Goal: Browse casually: Explore the website without a specific task or goal

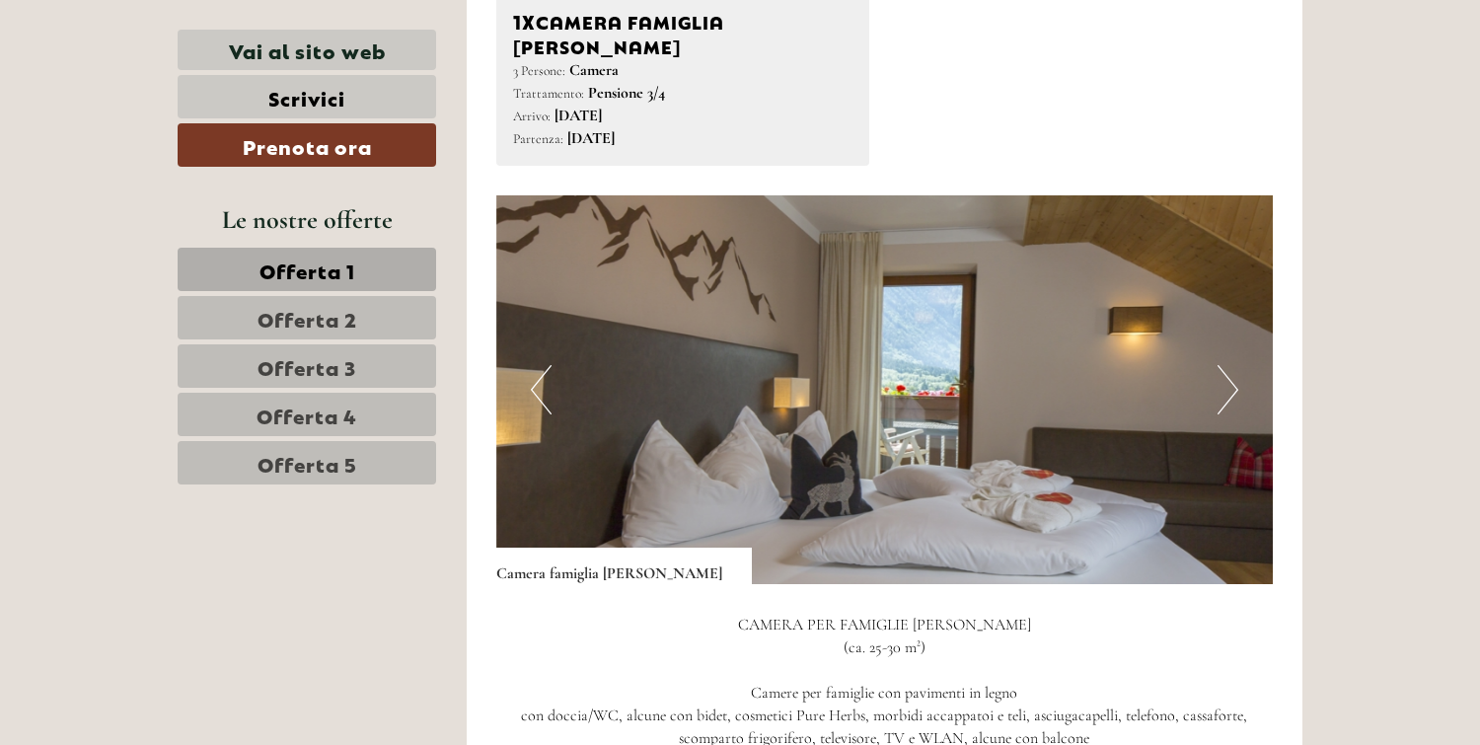
scroll to position [2132, 0]
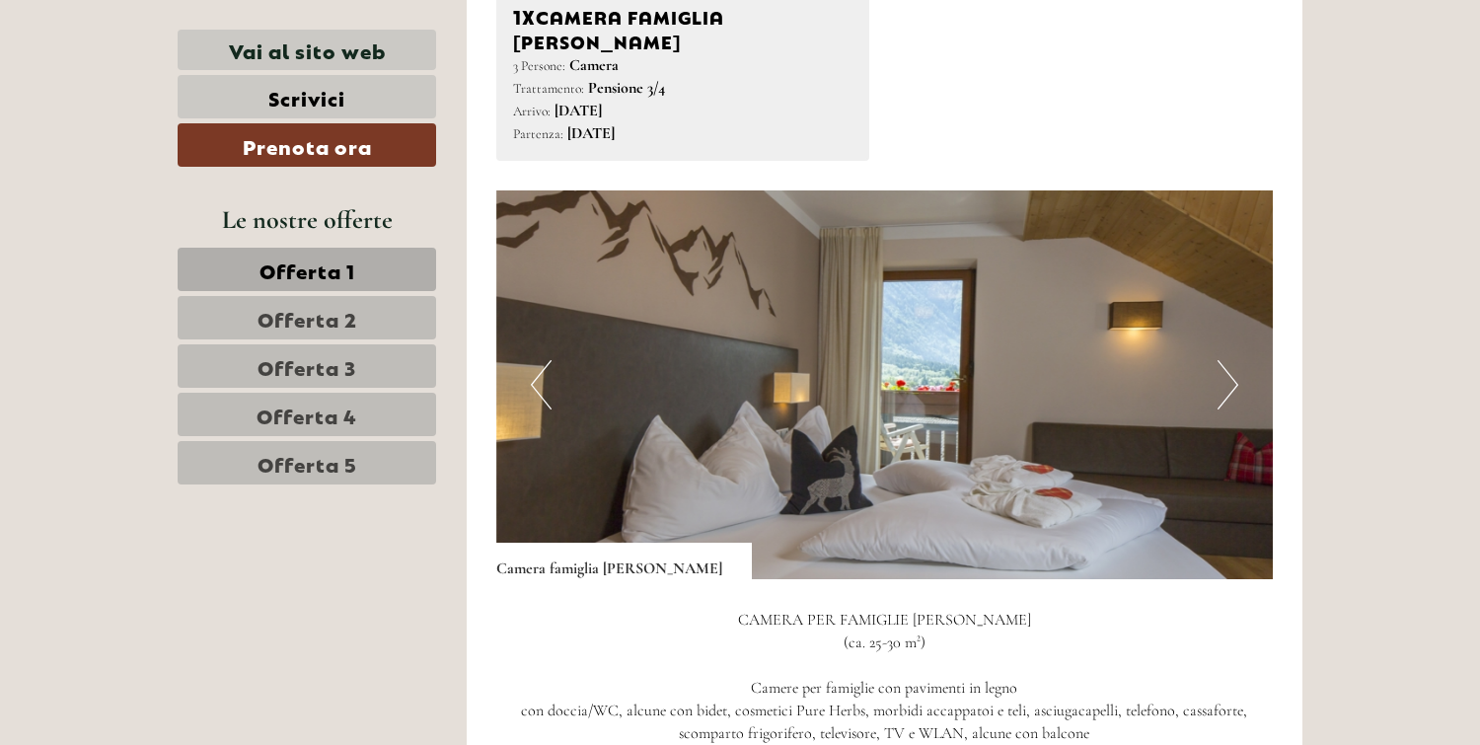
click at [1232, 361] on button "Next" at bounding box center [1228, 384] width 21 height 49
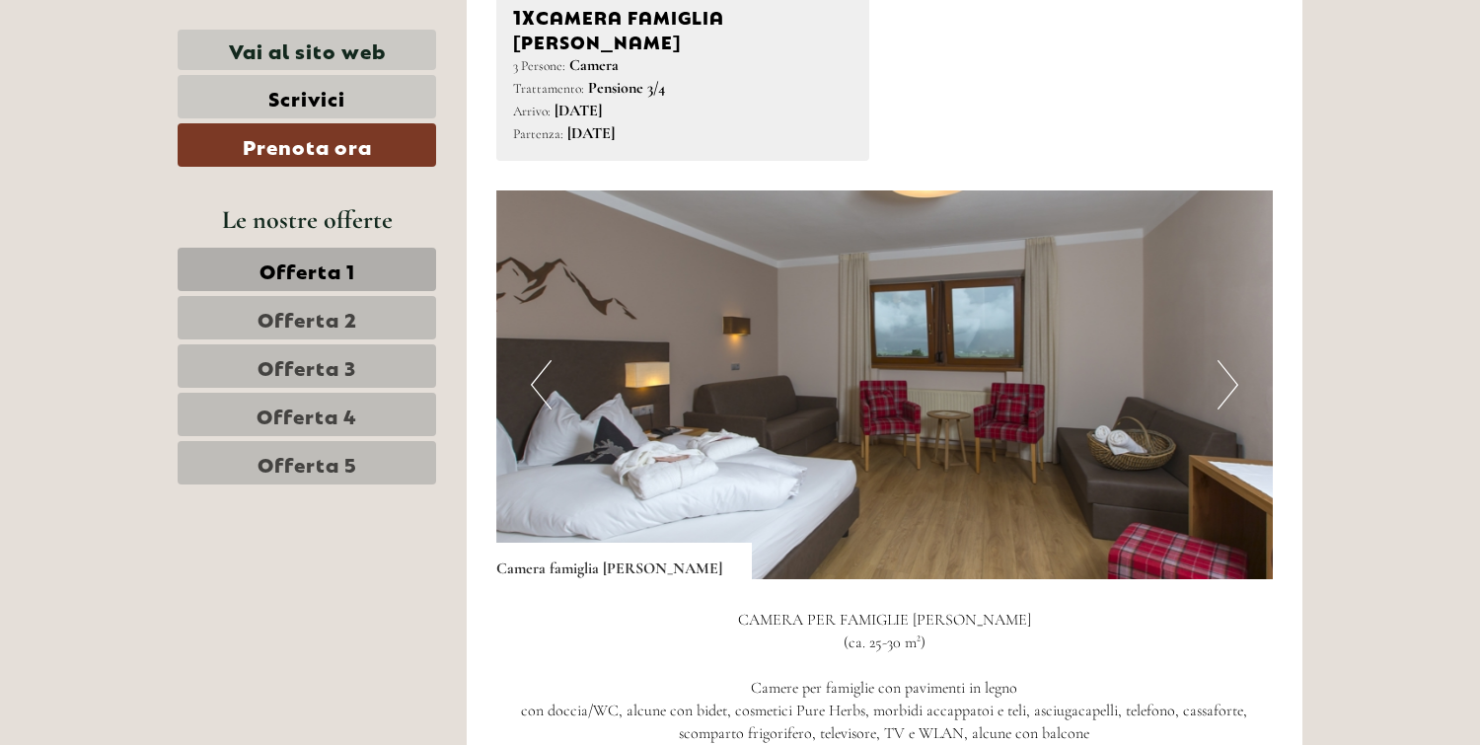
click at [1232, 361] on button "Next" at bounding box center [1228, 384] width 21 height 49
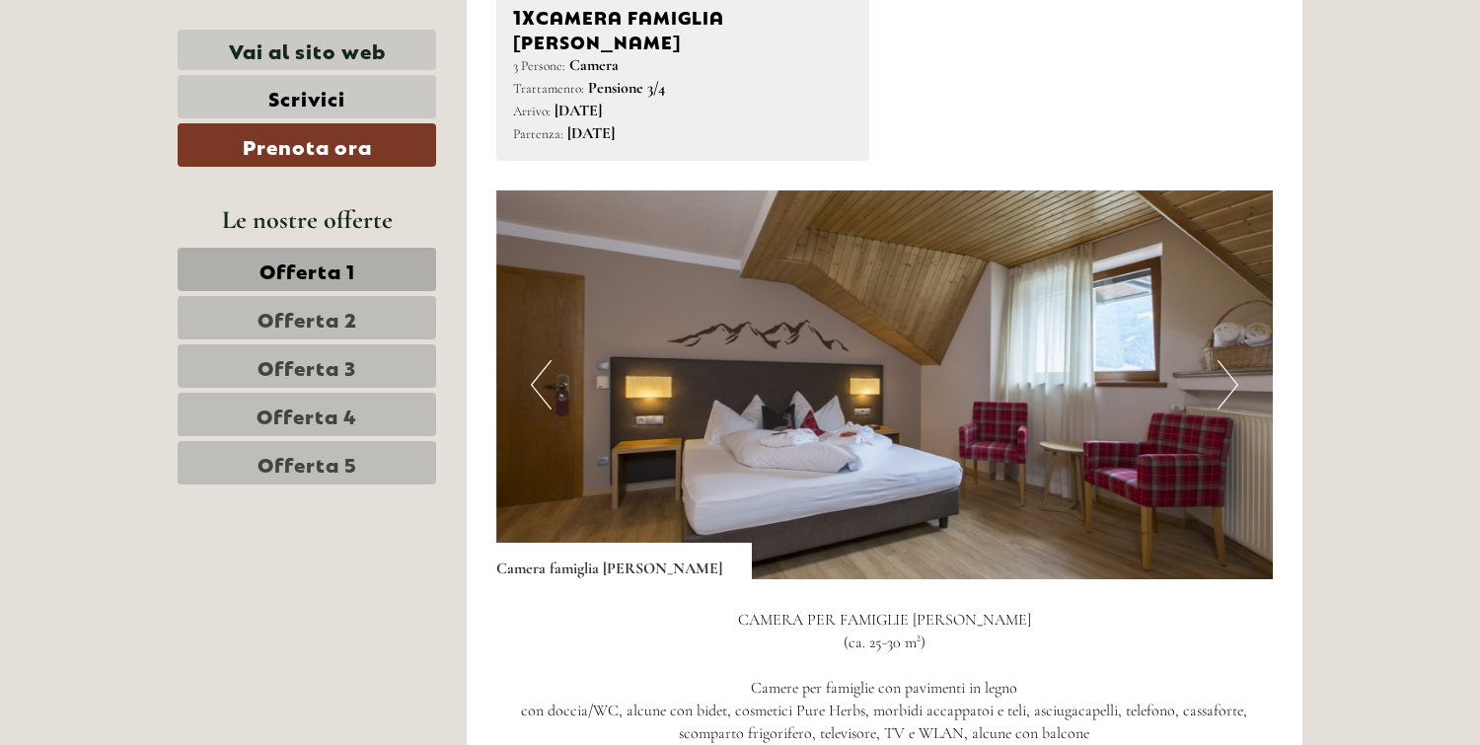
click at [1232, 361] on button "Next" at bounding box center [1228, 384] width 21 height 49
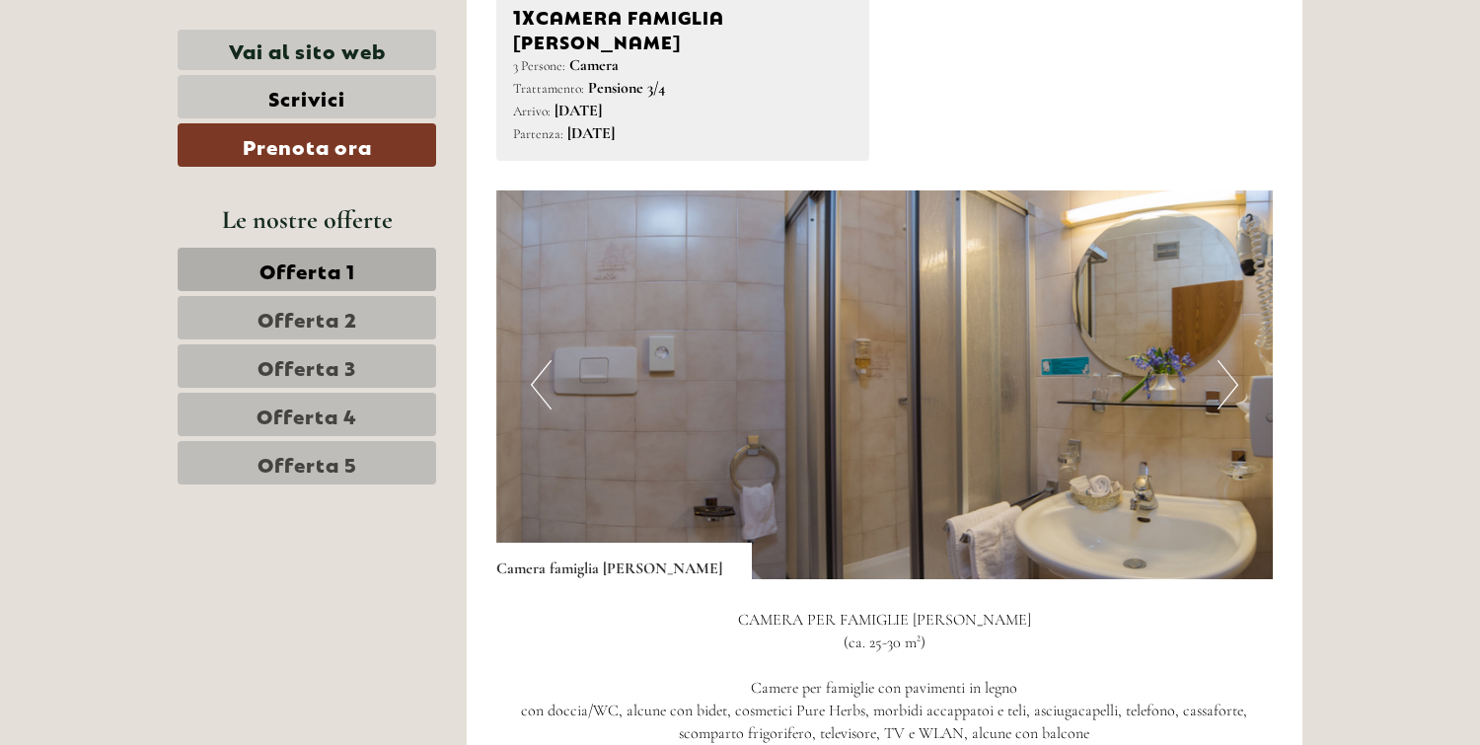
click at [1232, 361] on button "Next" at bounding box center [1228, 384] width 21 height 49
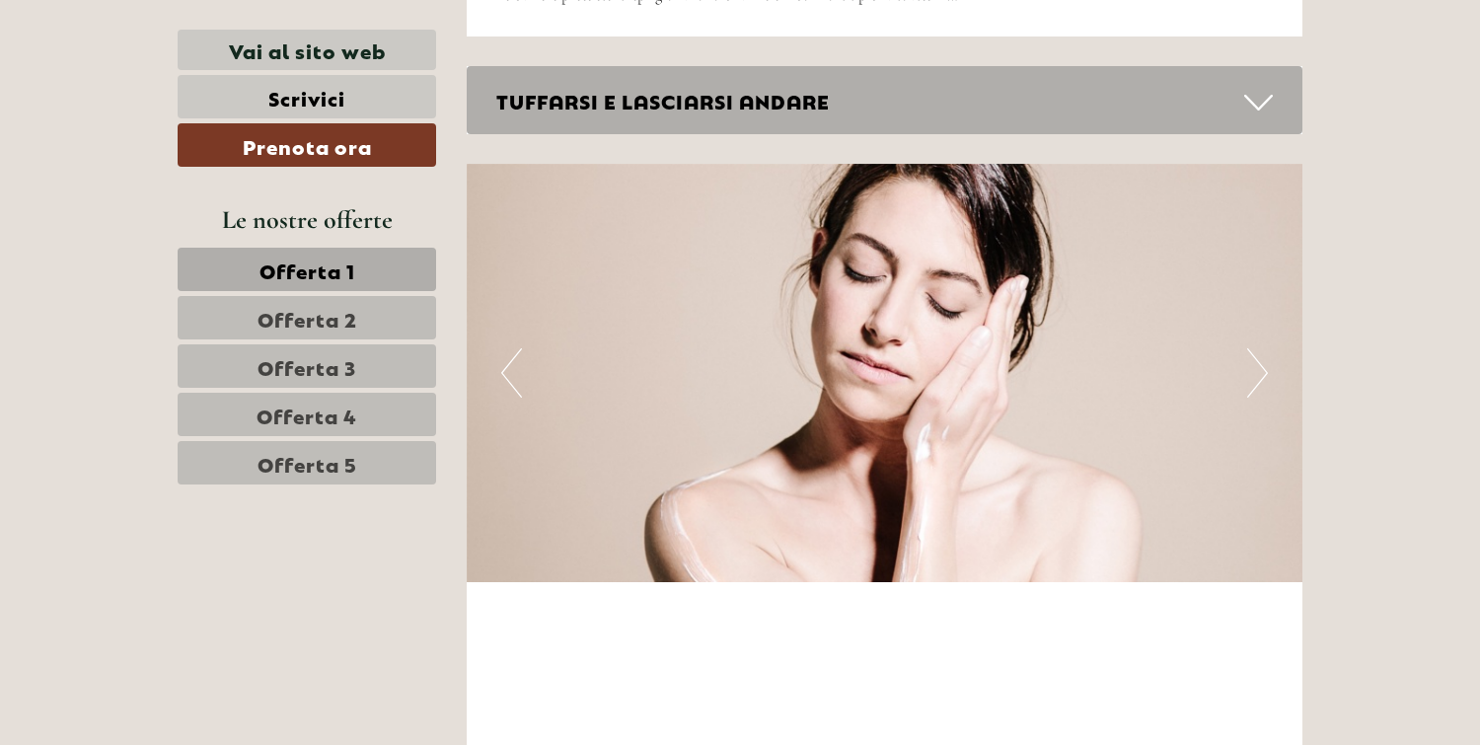
scroll to position [8030, 0]
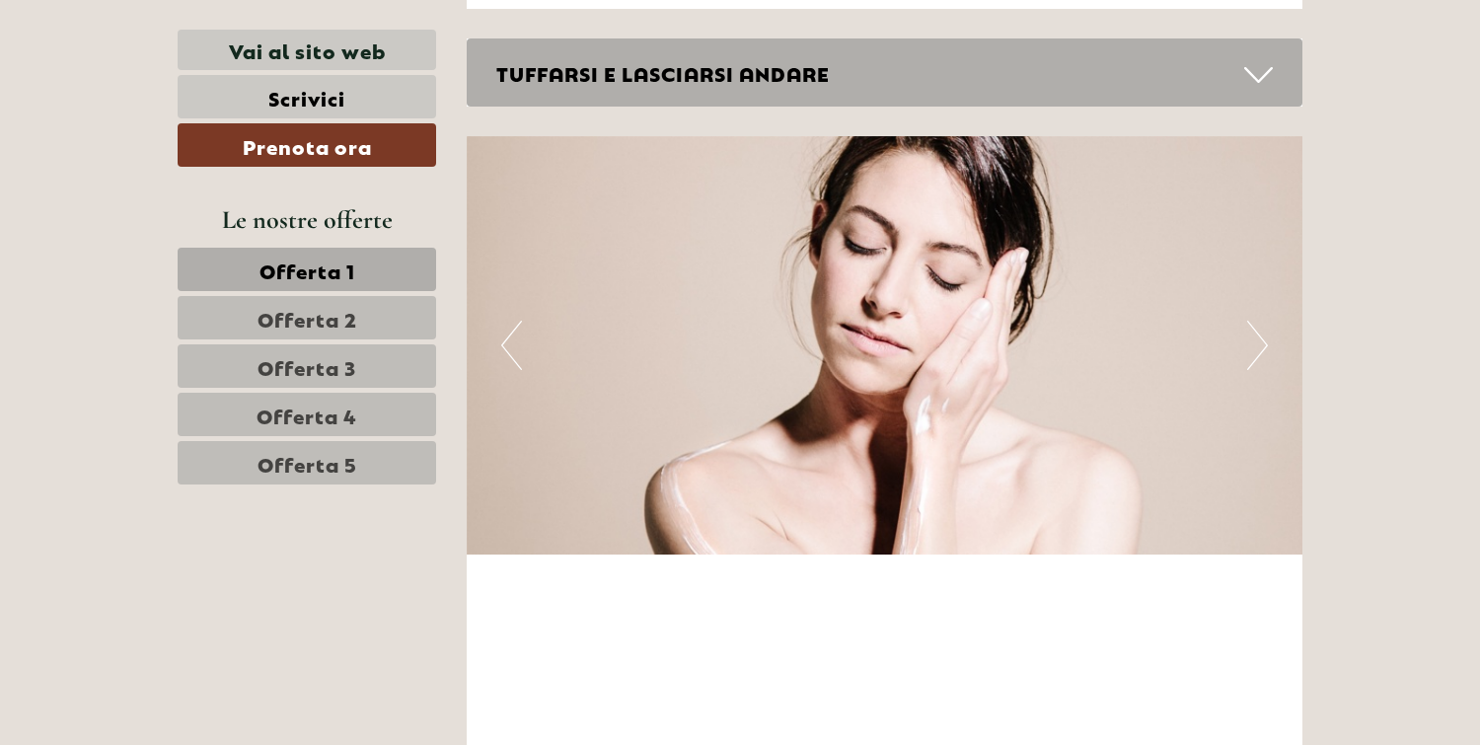
click at [1253, 321] on button "Next" at bounding box center [1257, 345] width 21 height 49
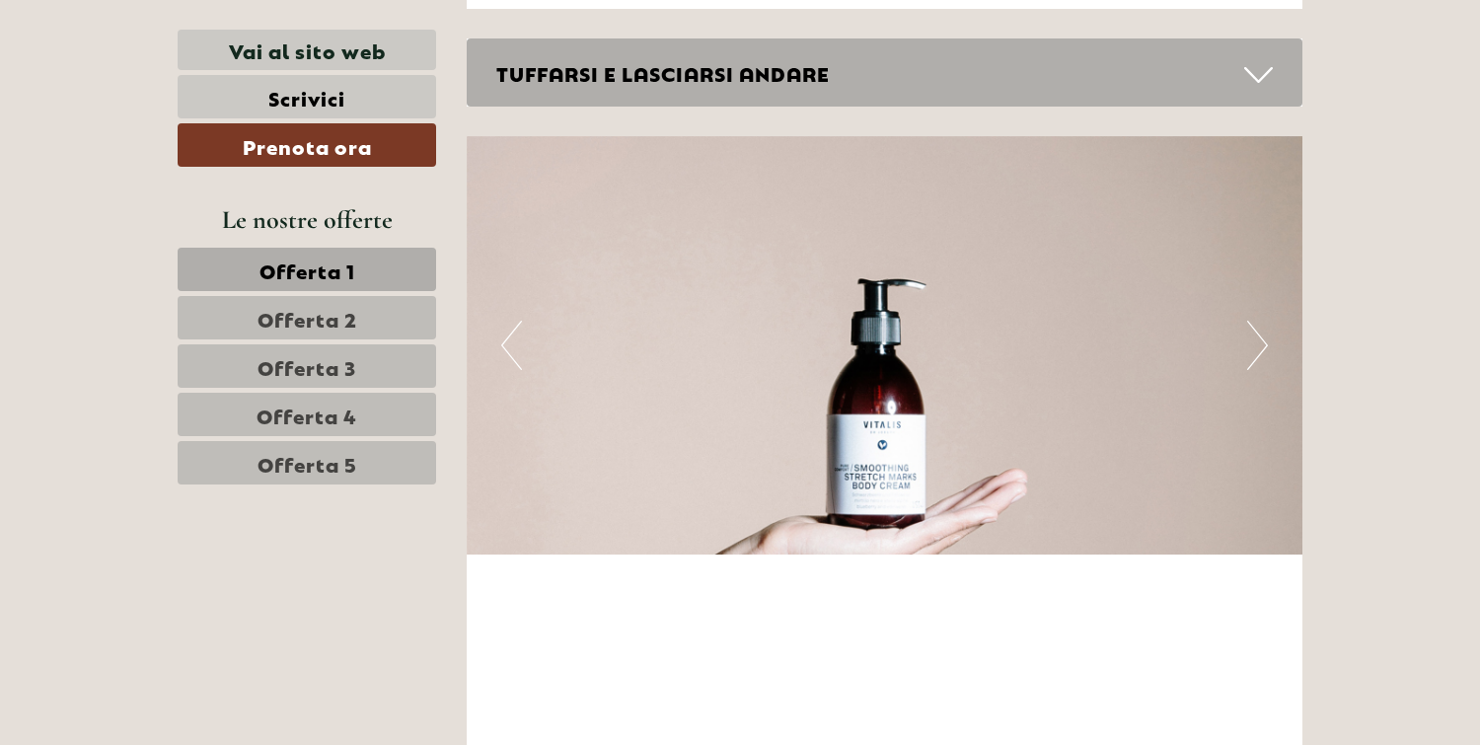
click at [1253, 321] on button "Next" at bounding box center [1257, 345] width 21 height 49
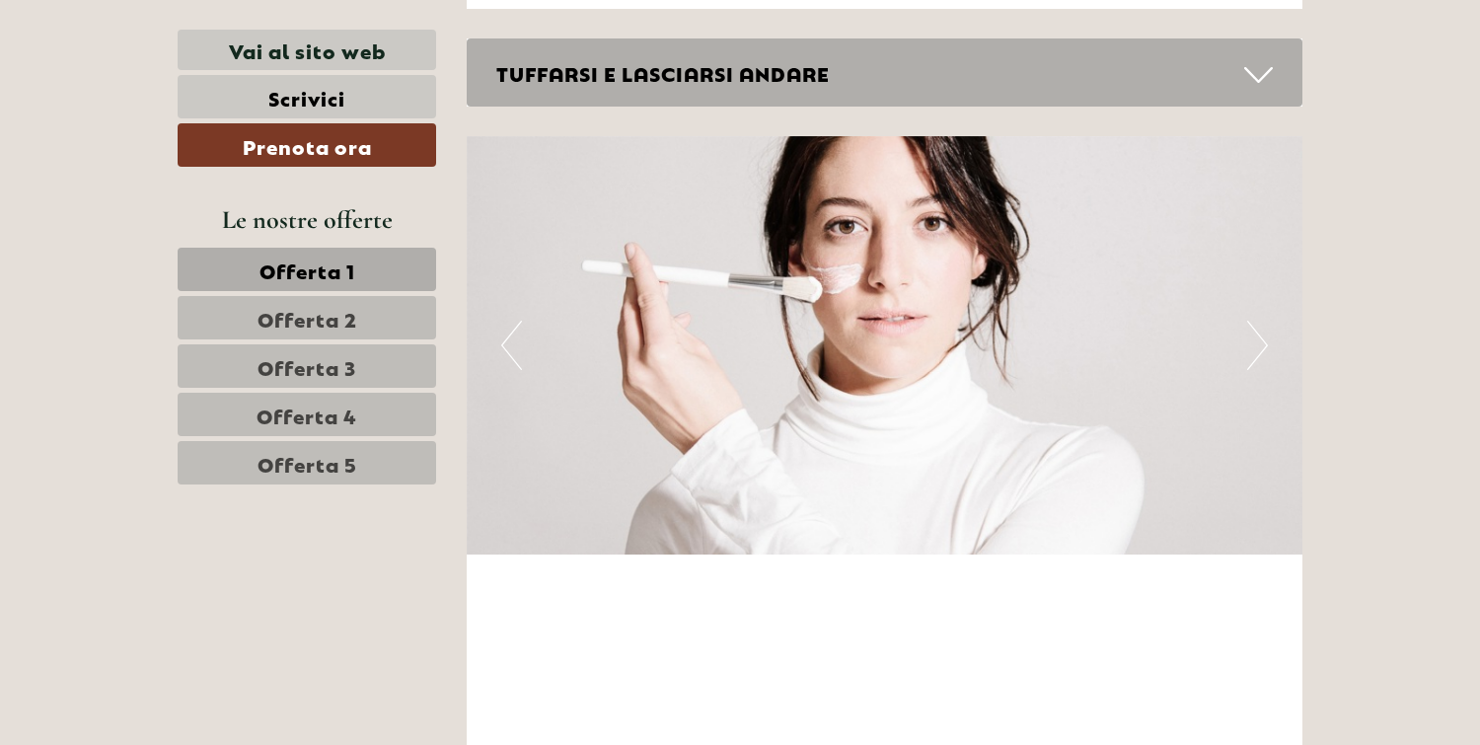
click at [1253, 321] on button "Next" at bounding box center [1257, 345] width 21 height 49
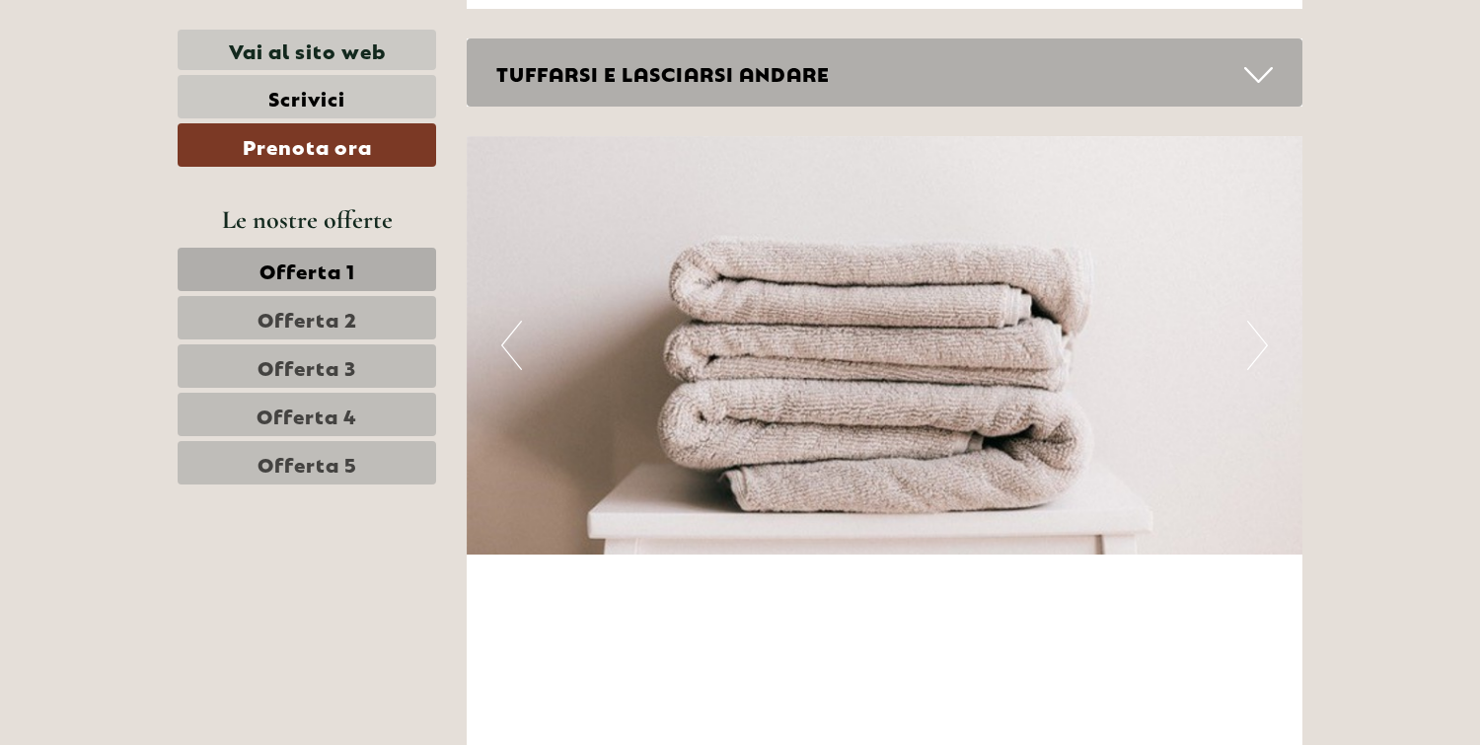
click at [1253, 321] on button "Next" at bounding box center [1257, 345] width 21 height 49
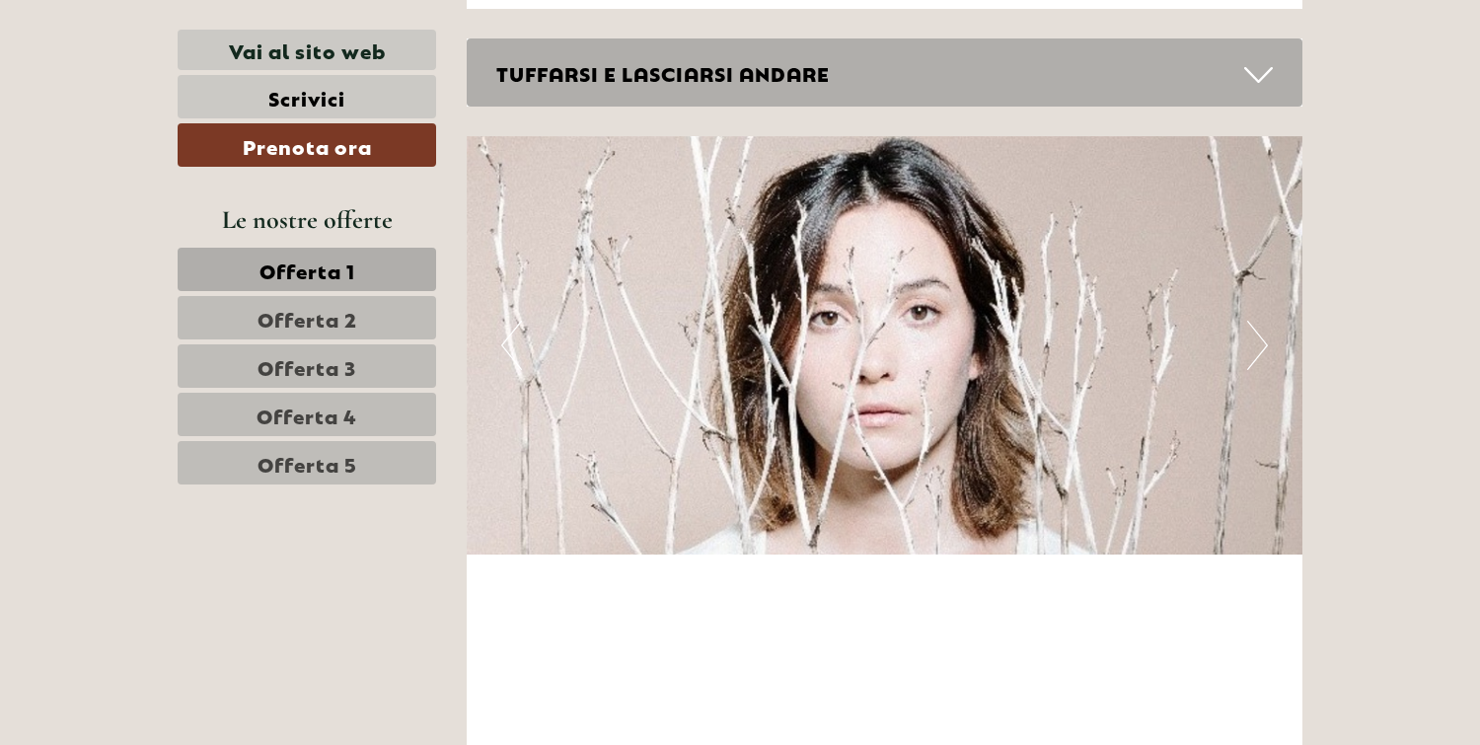
click at [1253, 321] on button "Next" at bounding box center [1257, 345] width 21 height 49
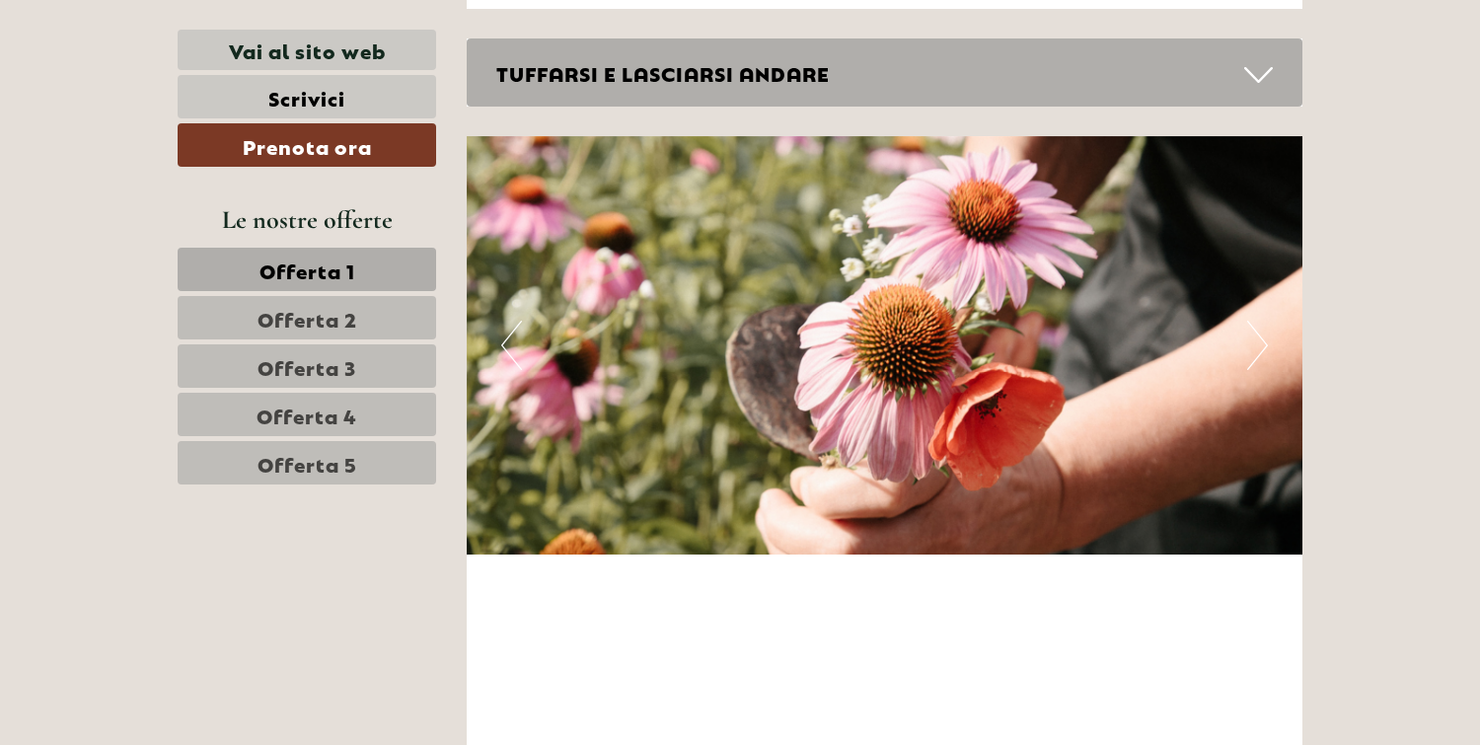
click at [1253, 321] on button "Next" at bounding box center [1257, 345] width 21 height 49
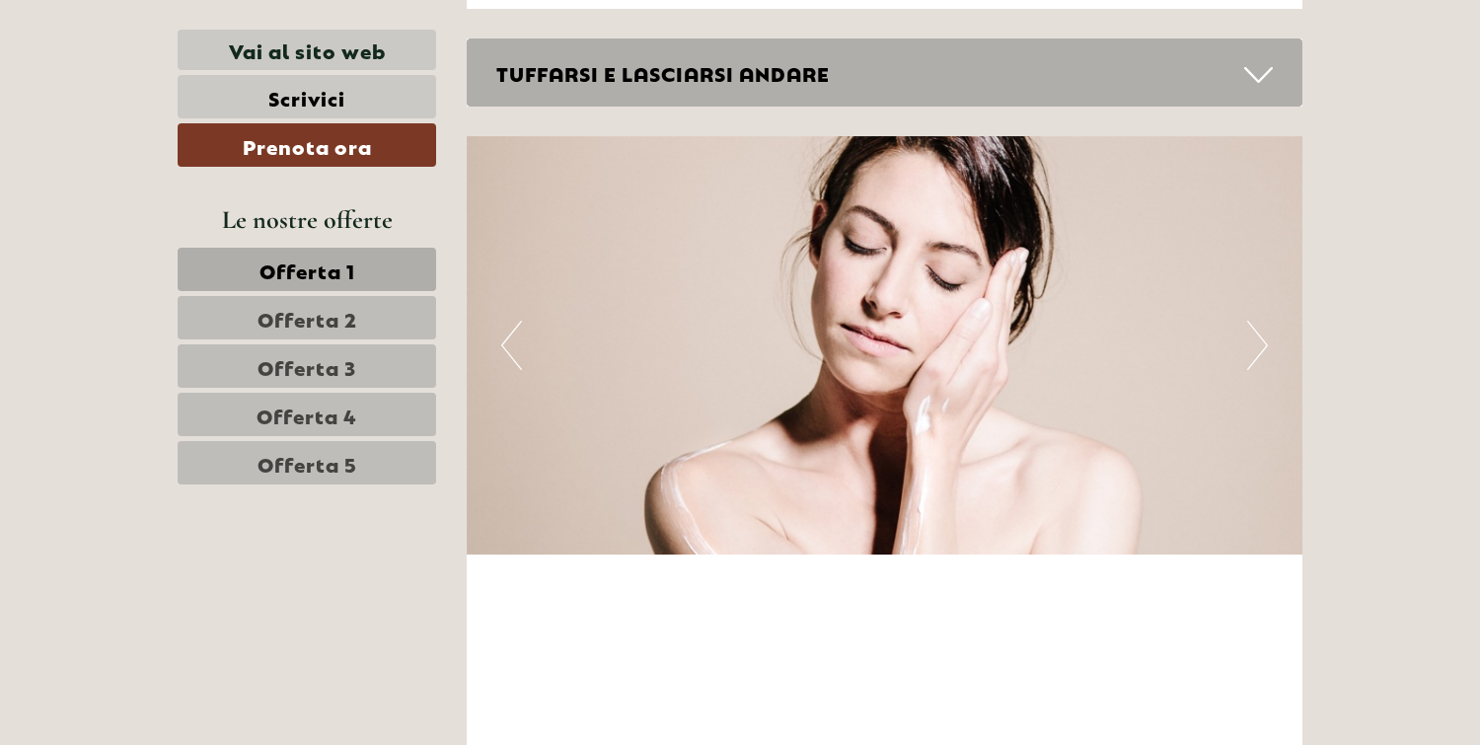
click at [1253, 321] on button "Next" at bounding box center [1257, 345] width 21 height 49
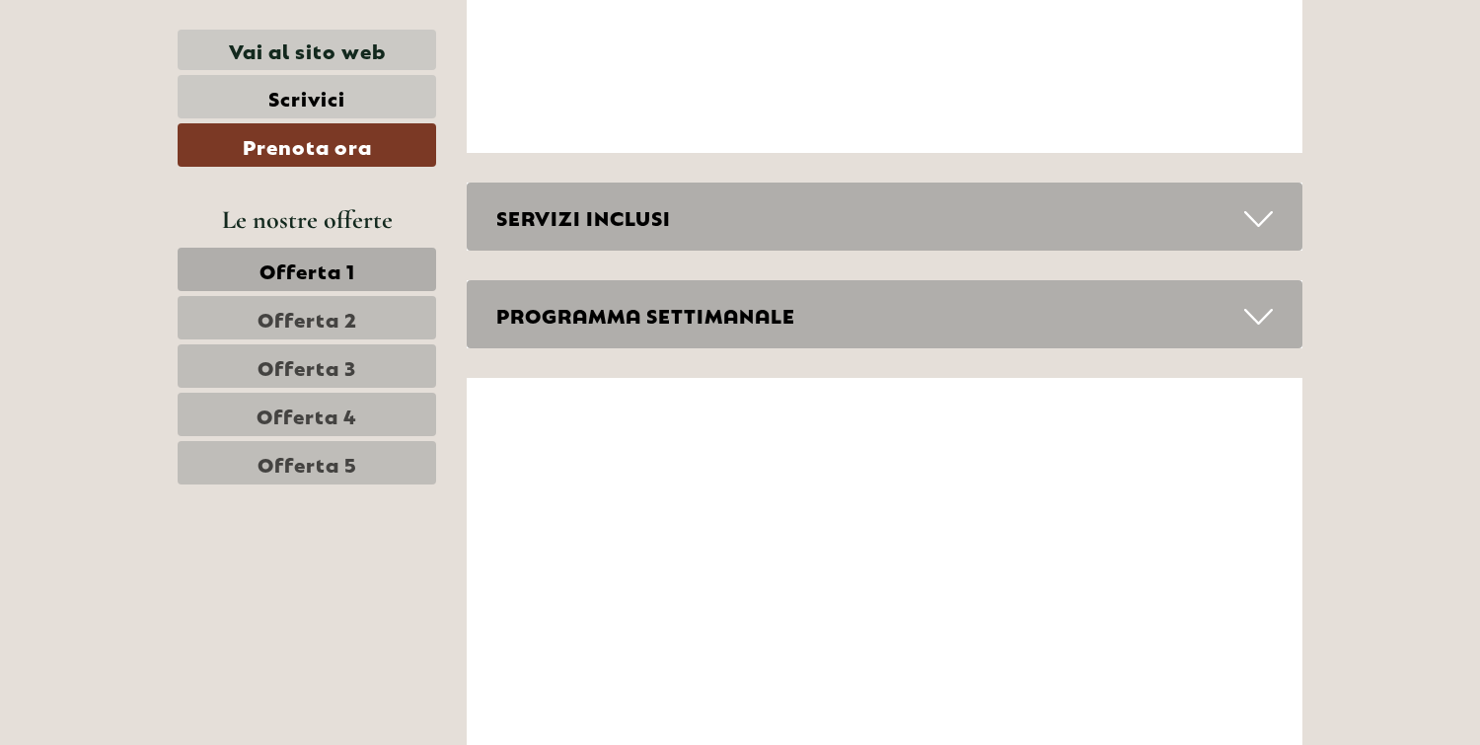
scroll to position [9118, 0]
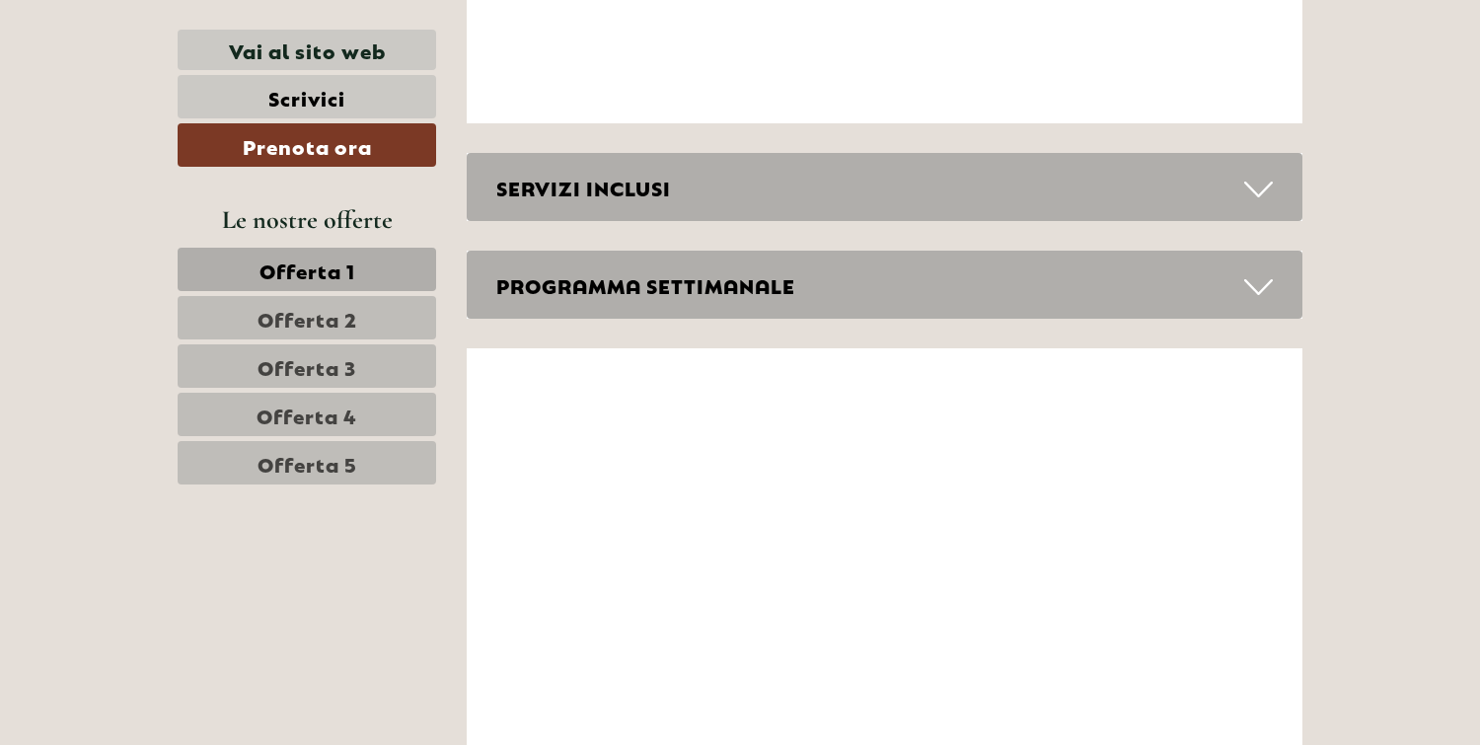
click at [1261, 173] on icon at bounding box center [1258, 190] width 29 height 34
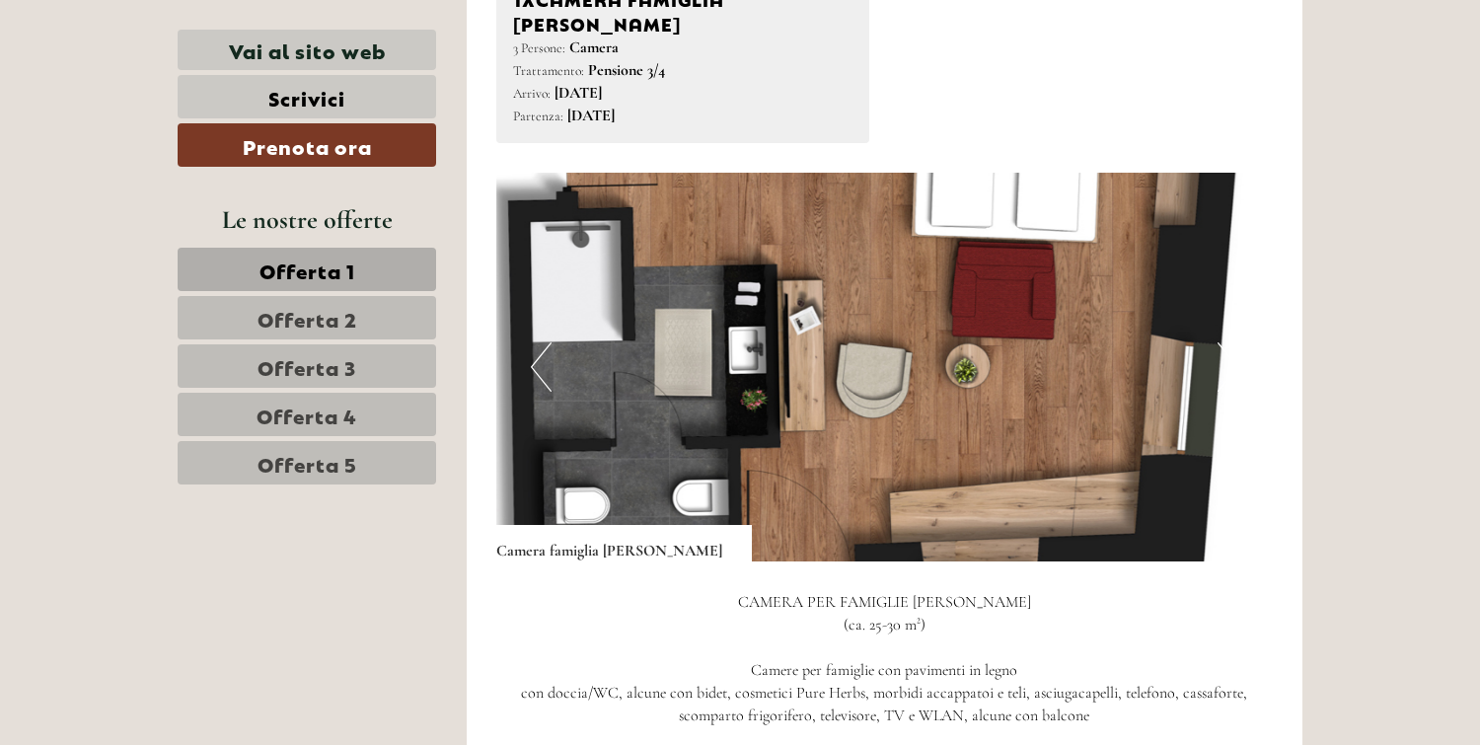
scroll to position [2147, 0]
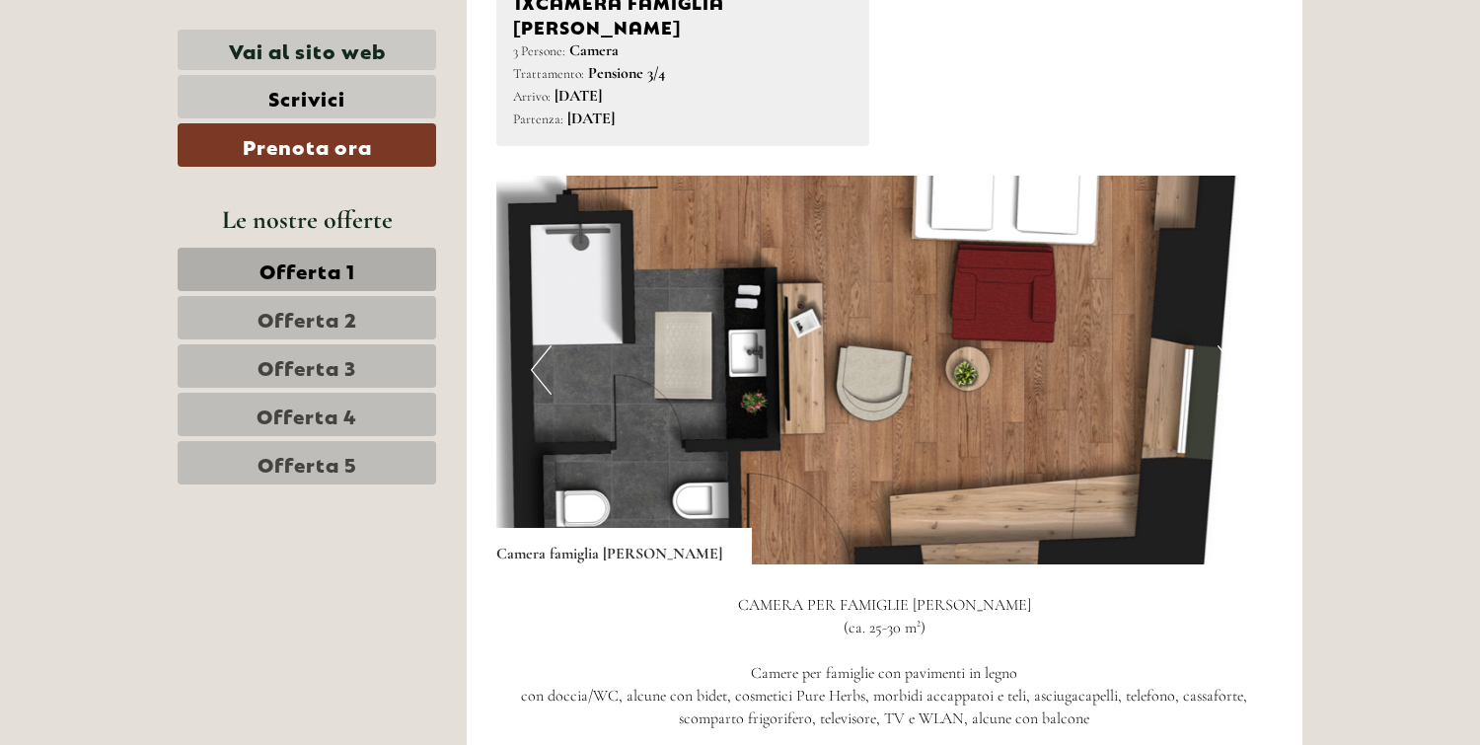
click at [535, 345] on button "Previous" at bounding box center [541, 369] width 21 height 49
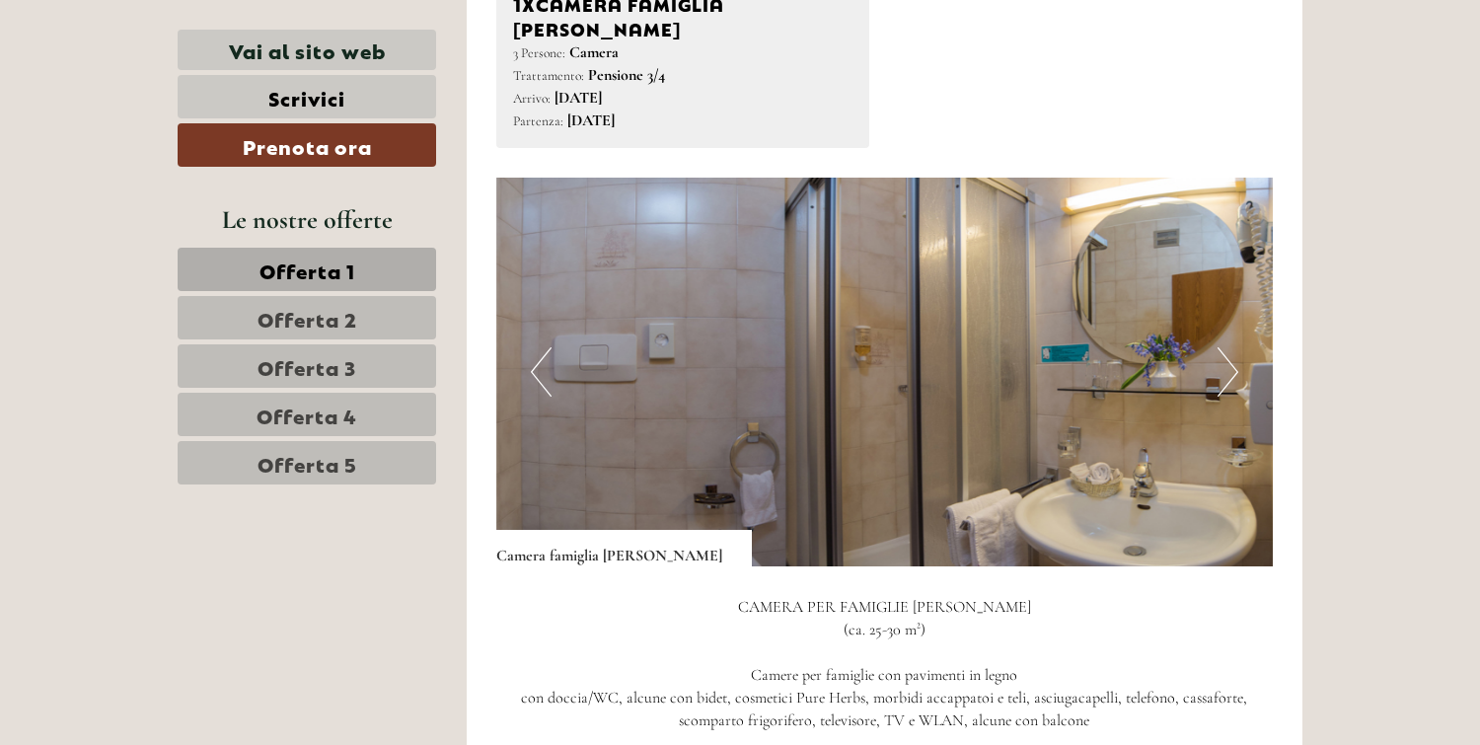
scroll to position [2155, 0]
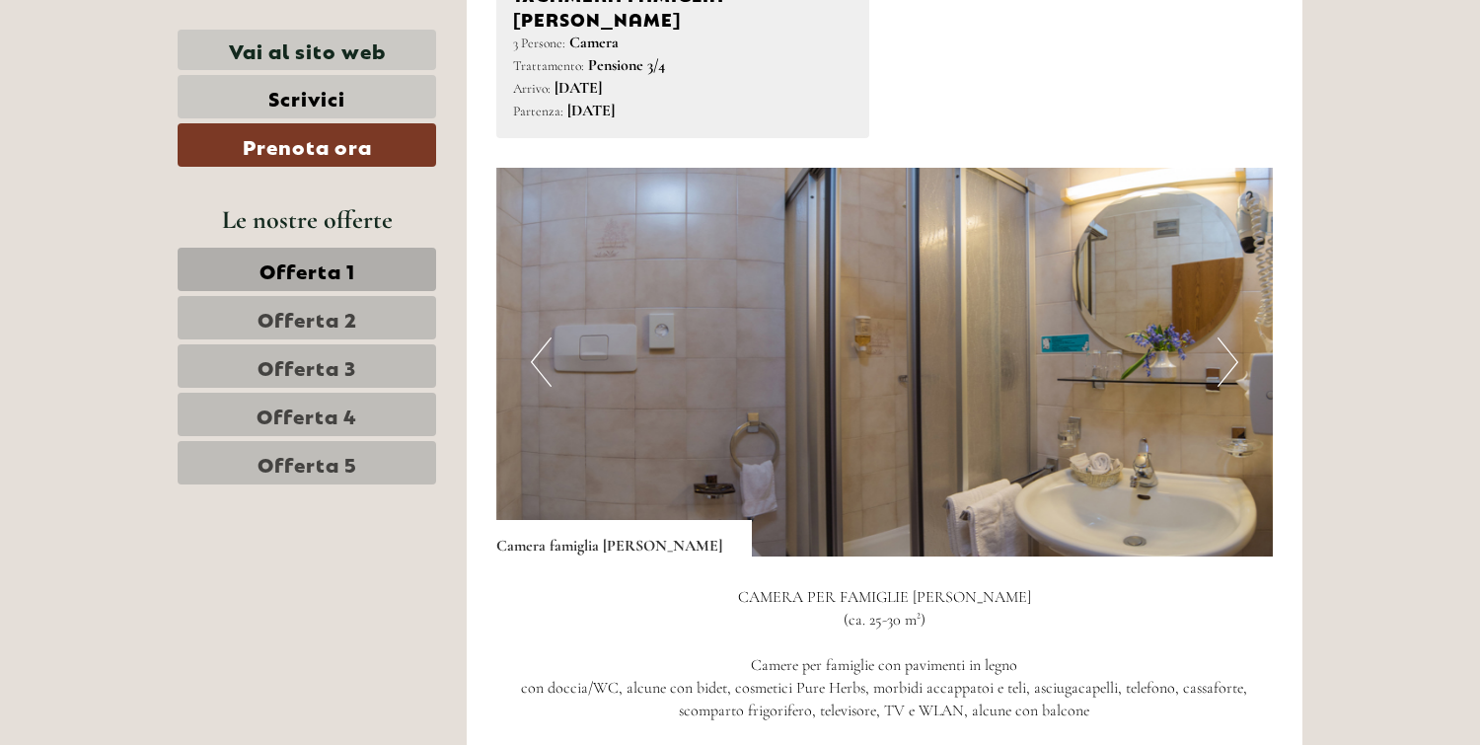
click at [531, 337] on button "Previous" at bounding box center [541, 361] width 21 height 49
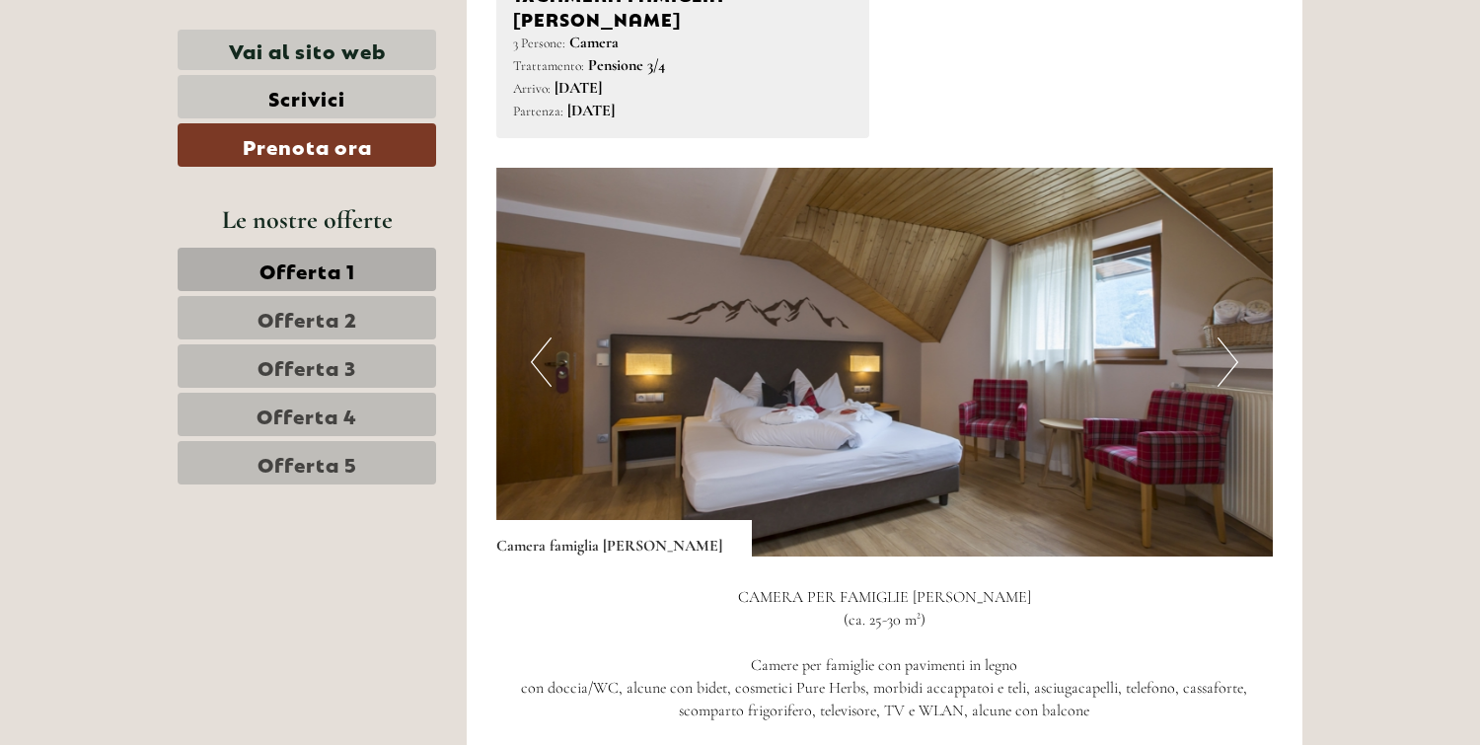
click at [531, 337] on button "Previous" at bounding box center [541, 361] width 21 height 49
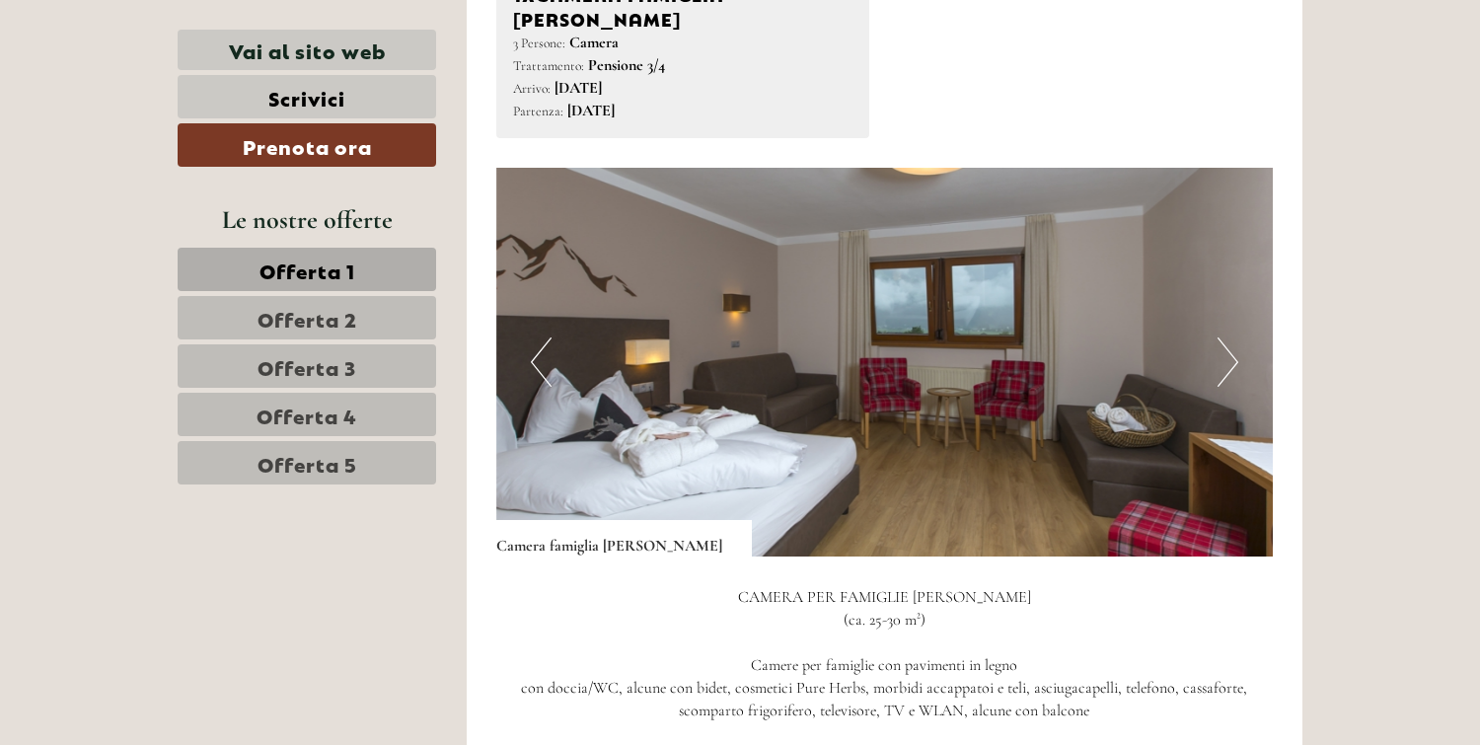
click at [531, 337] on button "Previous" at bounding box center [541, 361] width 21 height 49
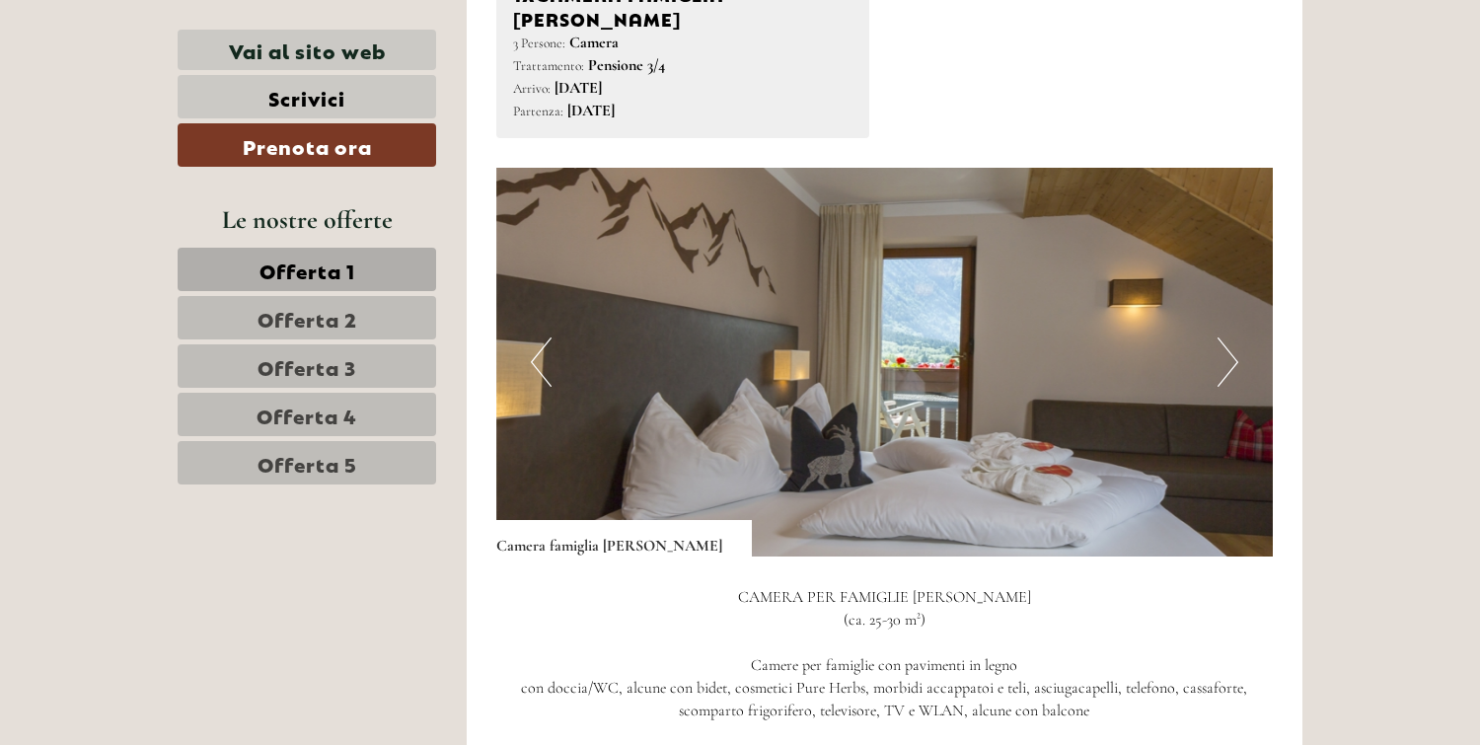
click at [531, 337] on button "Previous" at bounding box center [541, 361] width 21 height 49
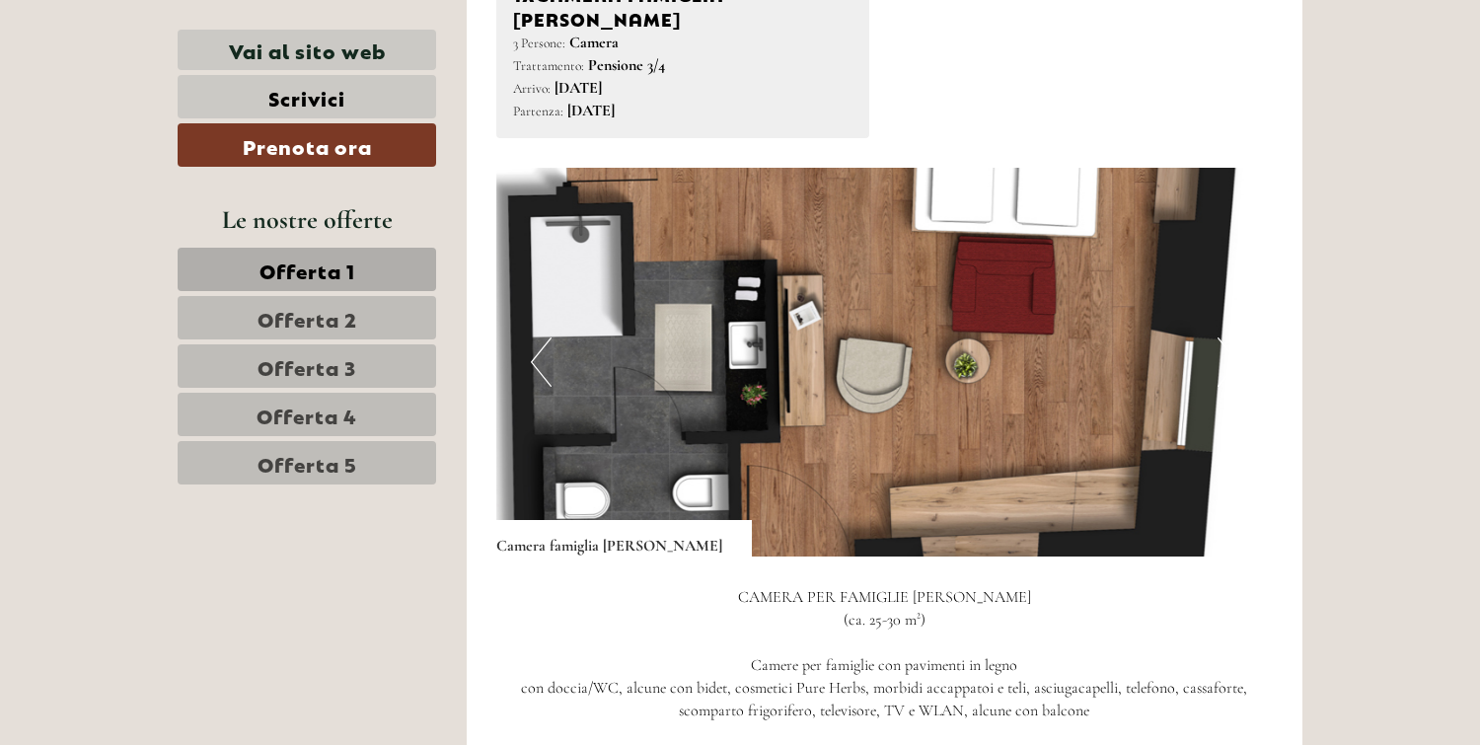
click at [536, 340] on button "Previous" at bounding box center [541, 361] width 21 height 49
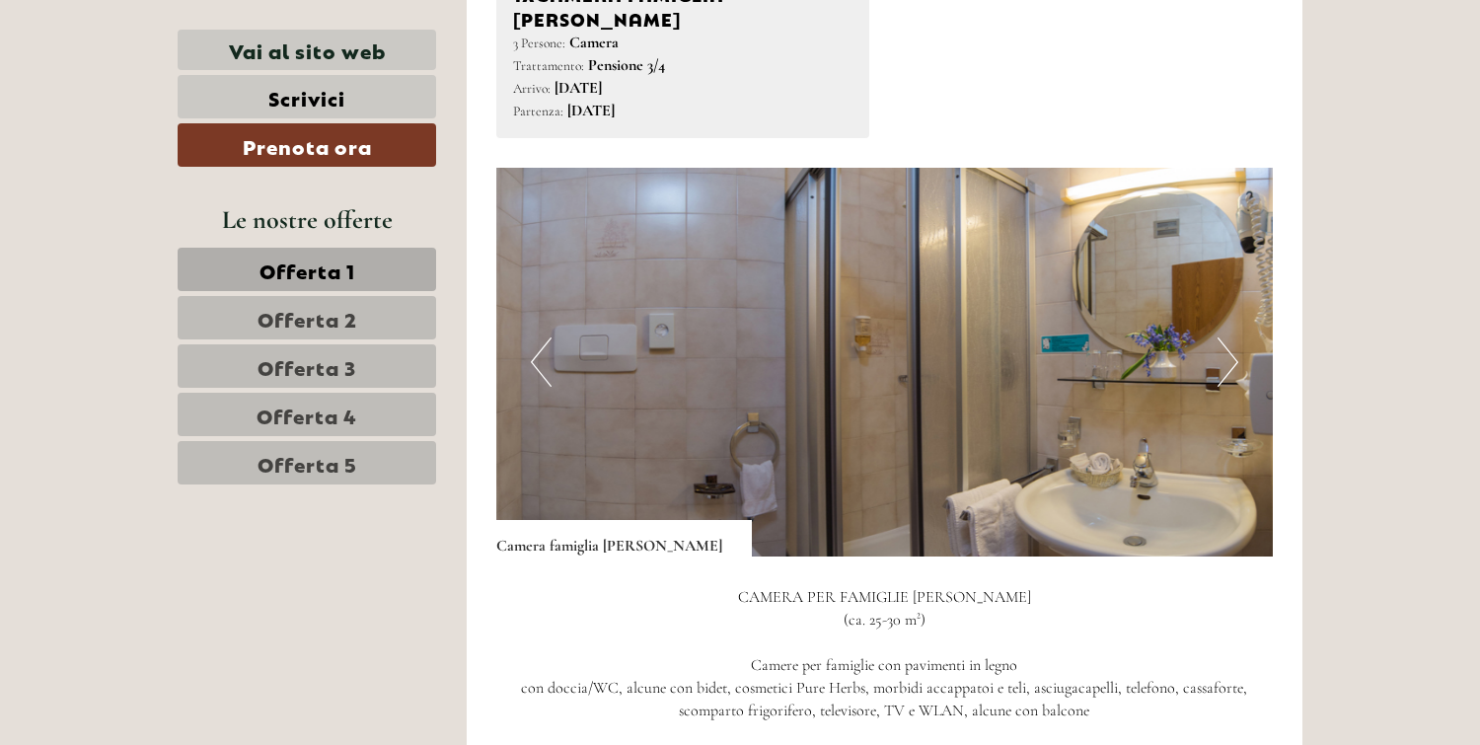
click at [536, 340] on button "Previous" at bounding box center [541, 361] width 21 height 49
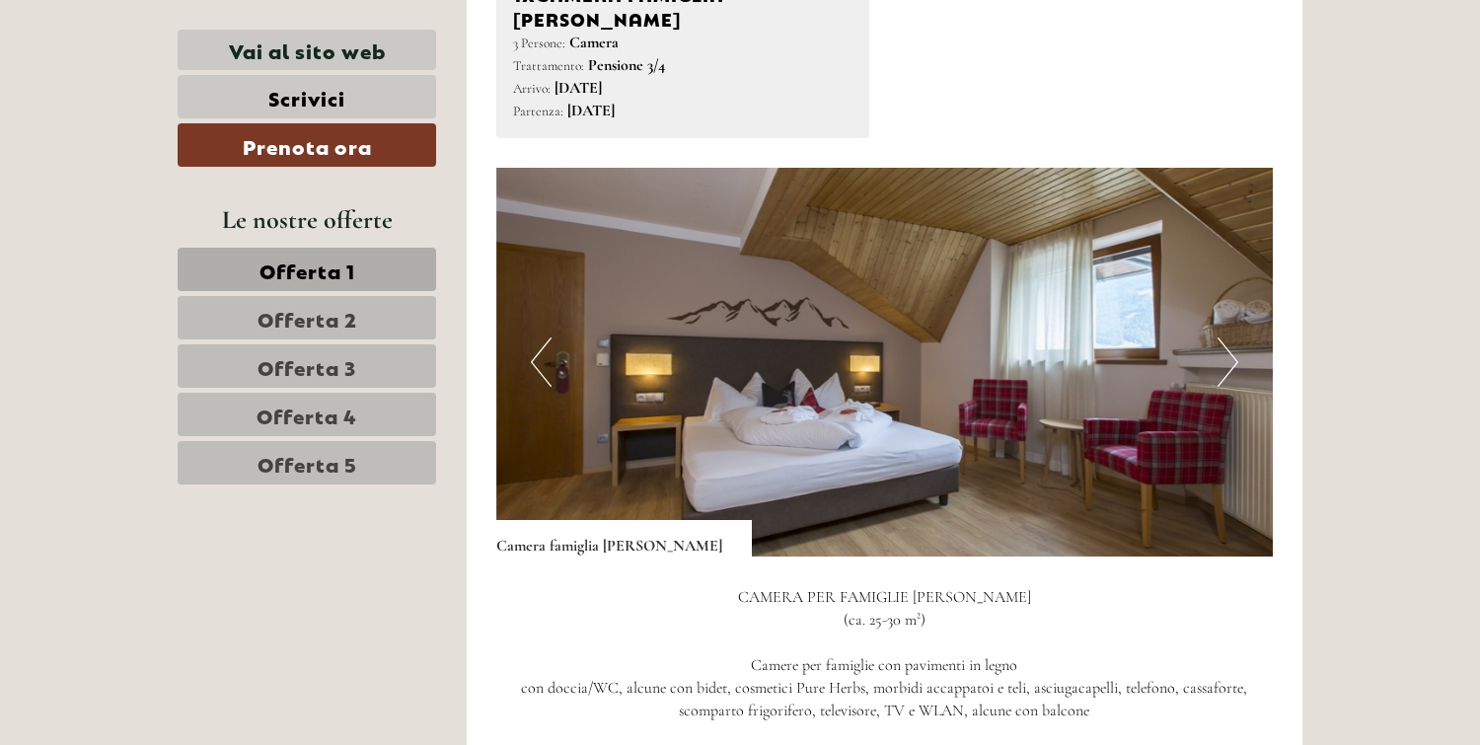
click at [1233, 337] on button "Next" at bounding box center [1228, 361] width 21 height 49
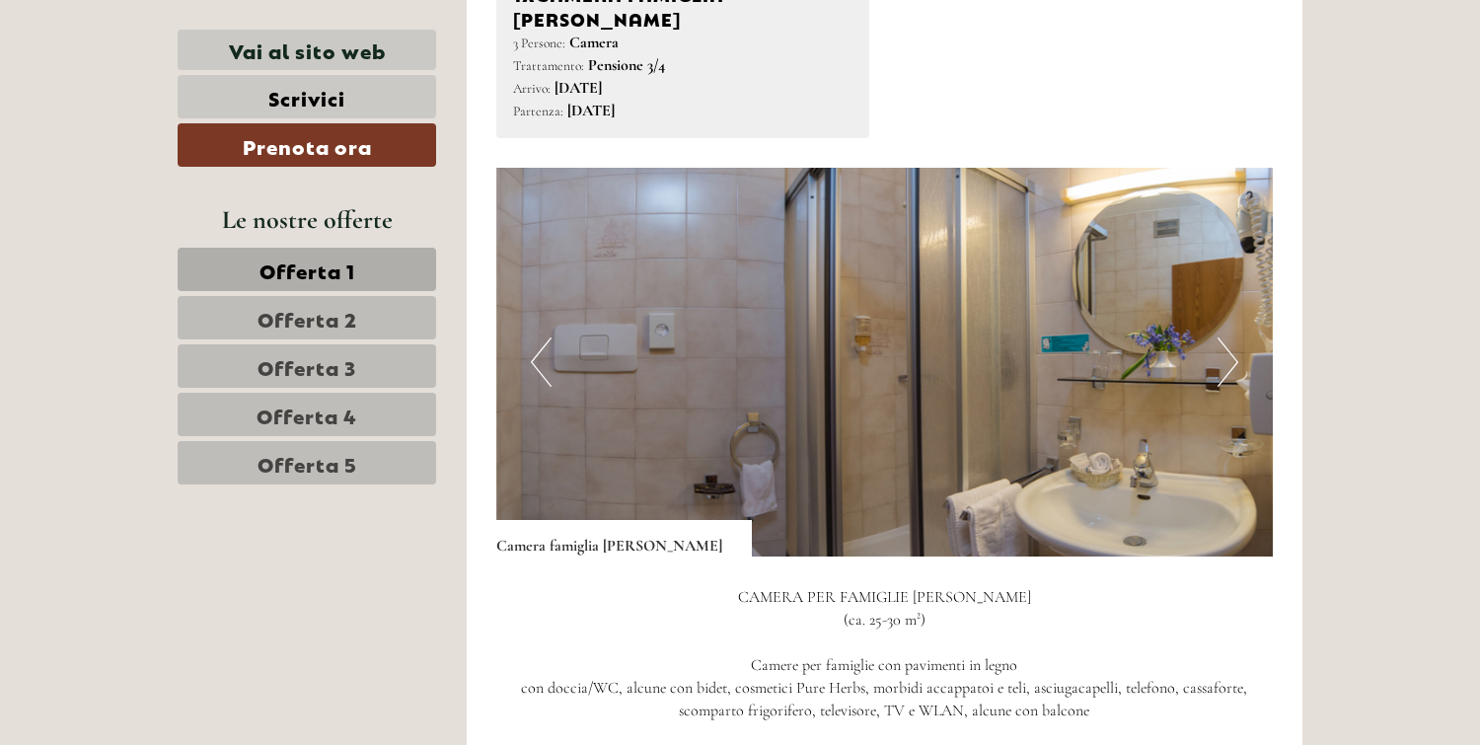
click at [1233, 337] on button "Next" at bounding box center [1228, 361] width 21 height 49
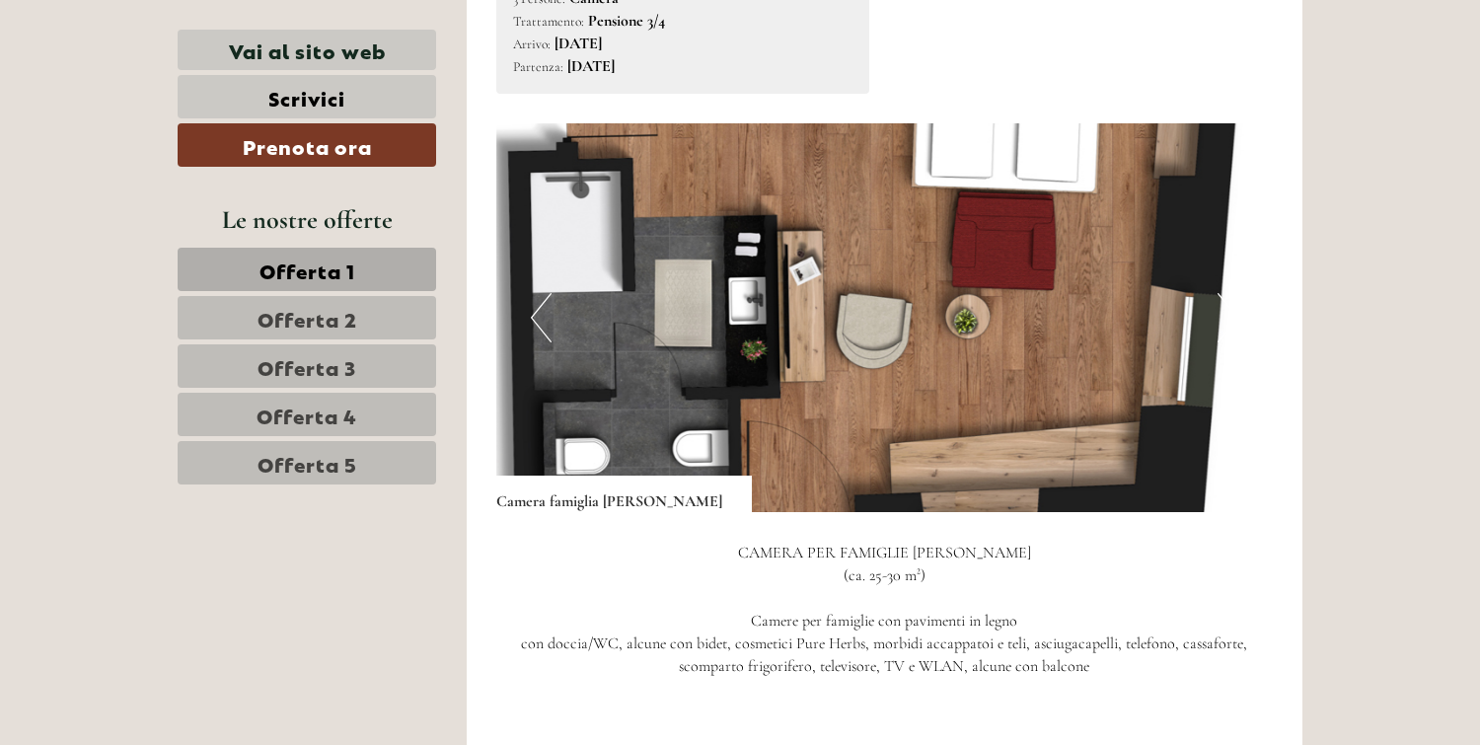
scroll to position [2124, 0]
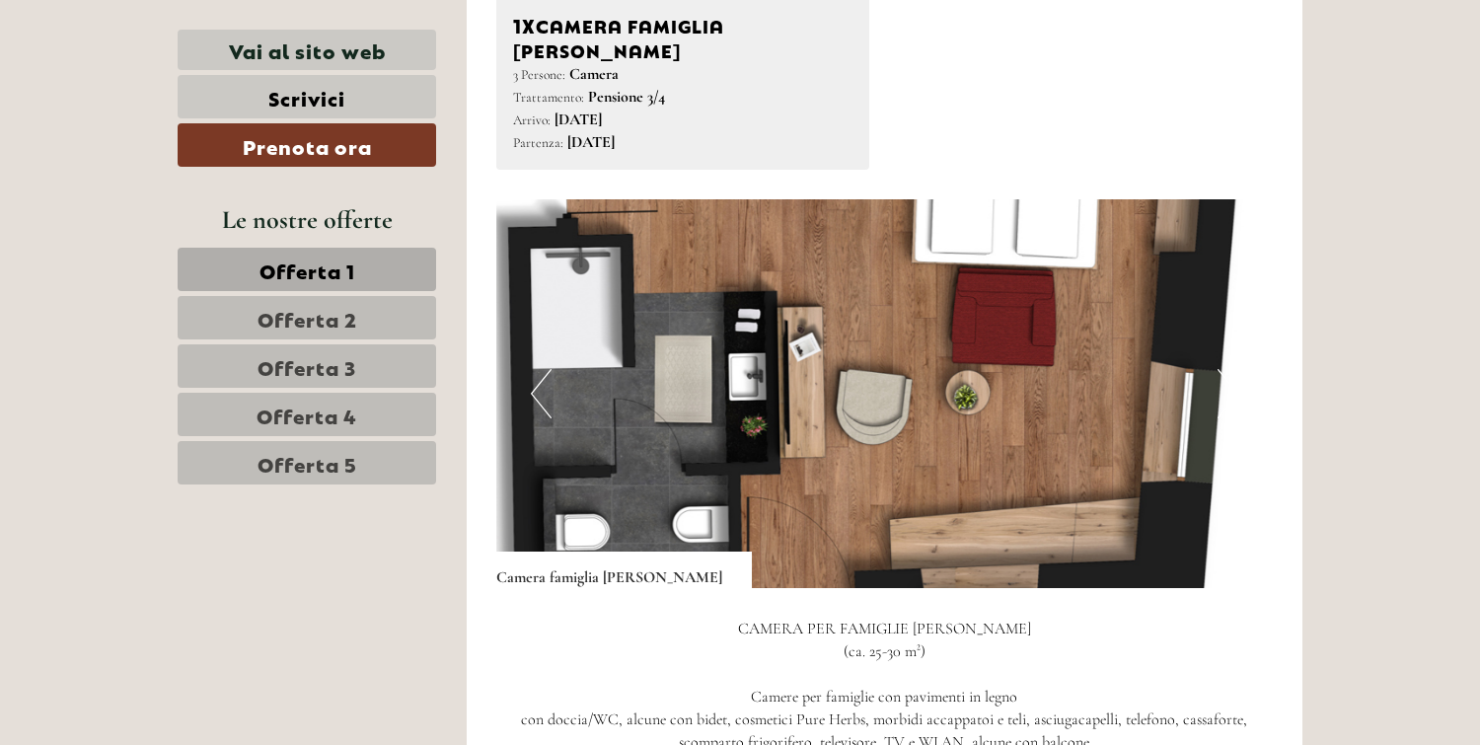
click at [538, 369] on button "Previous" at bounding box center [541, 393] width 21 height 49
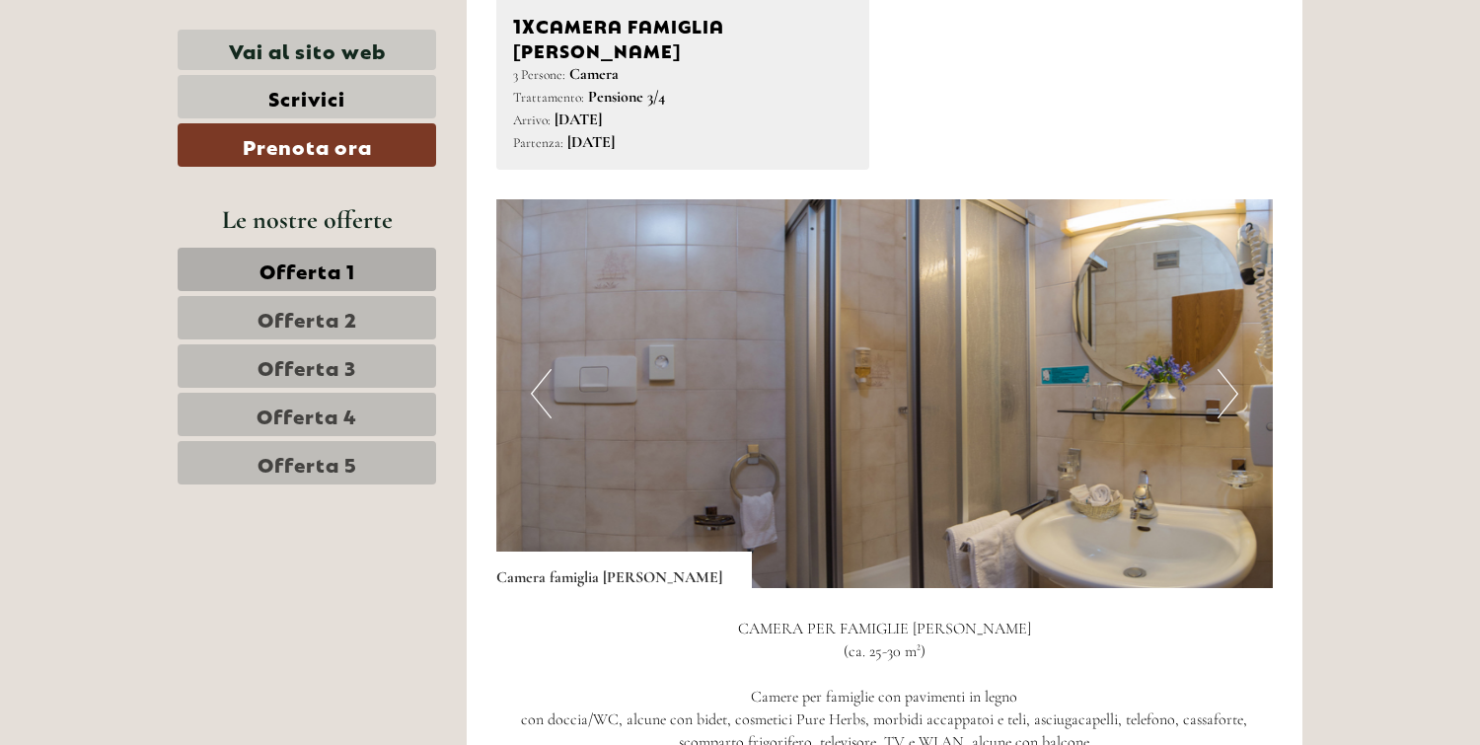
click at [1231, 369] on button "Next" at bounding box center [1228, 393] width 21 height 49
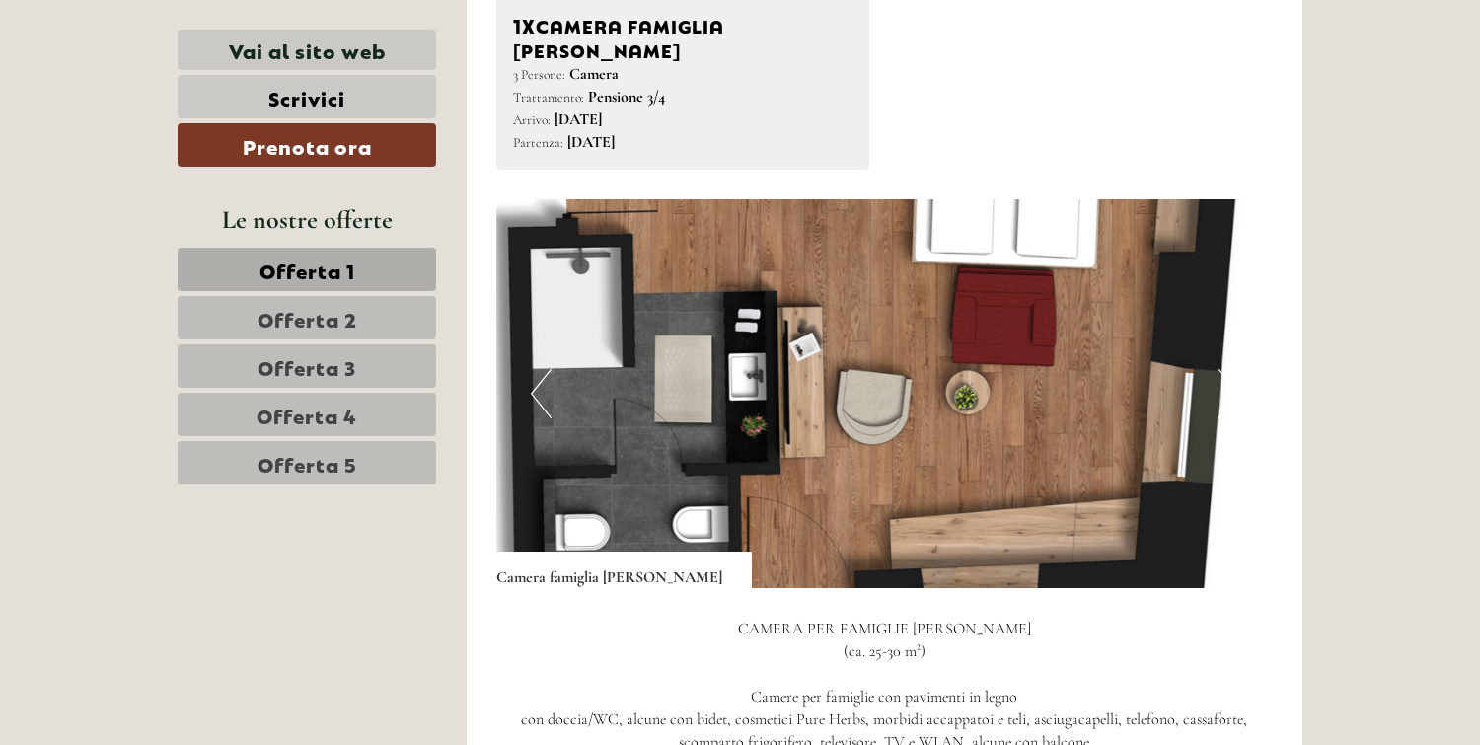
click at [531, 369] on button "Previous" at bounding box center [541, 393] width 21 height 49
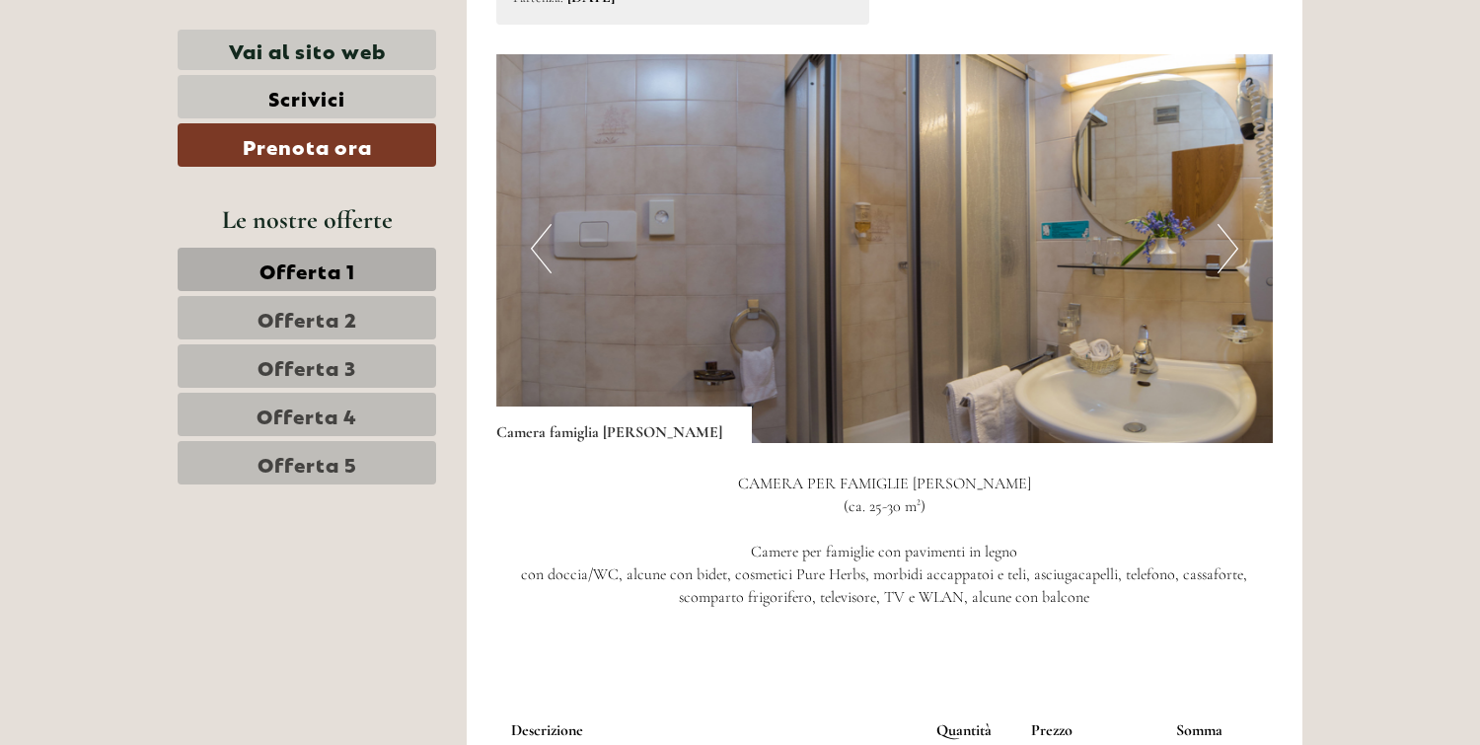
scroll to position [2243, 0]
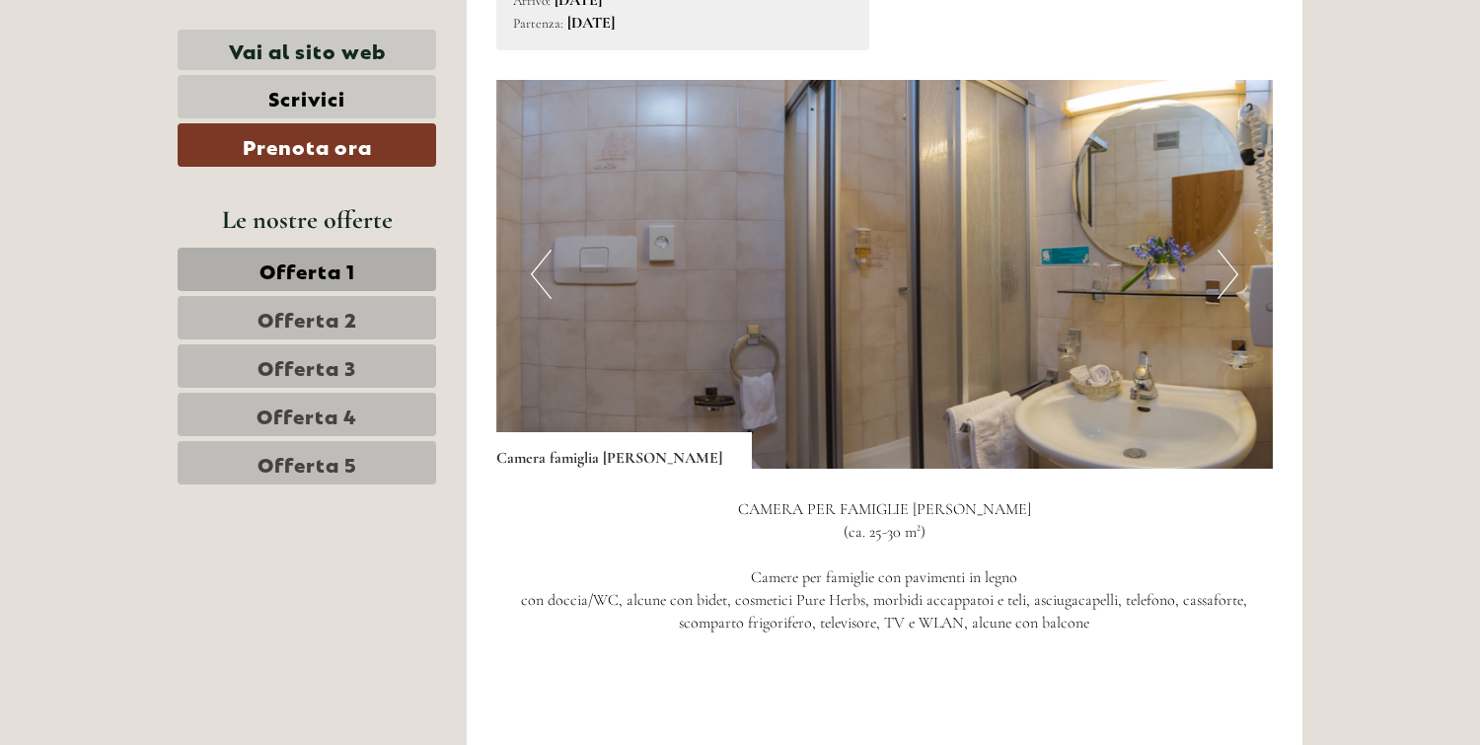
click at [1225, 250] on button "Next" at bounding box center [1228, 274] width 21 height 49
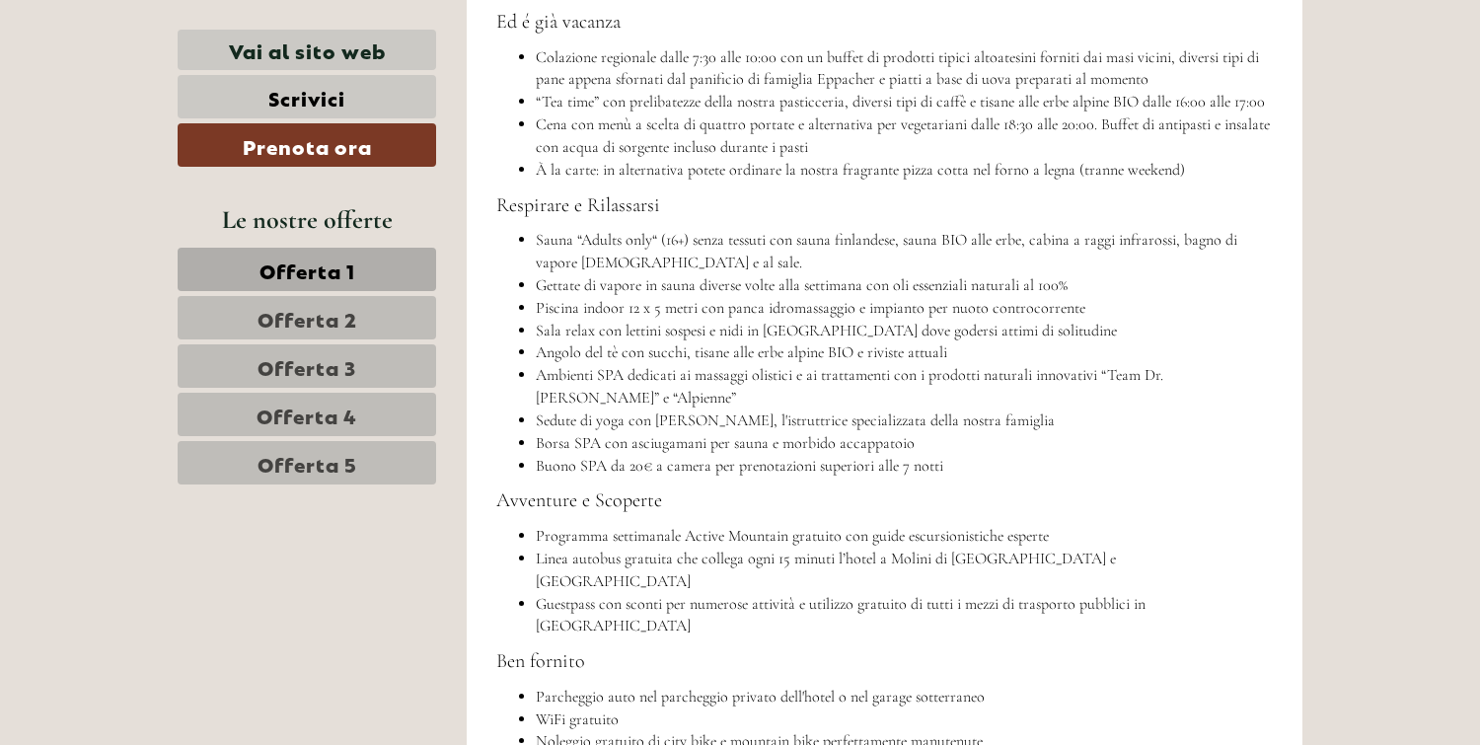
scroll to position [9365, 0]
